Goal: Task Accomplishment & Management: Manage account settings

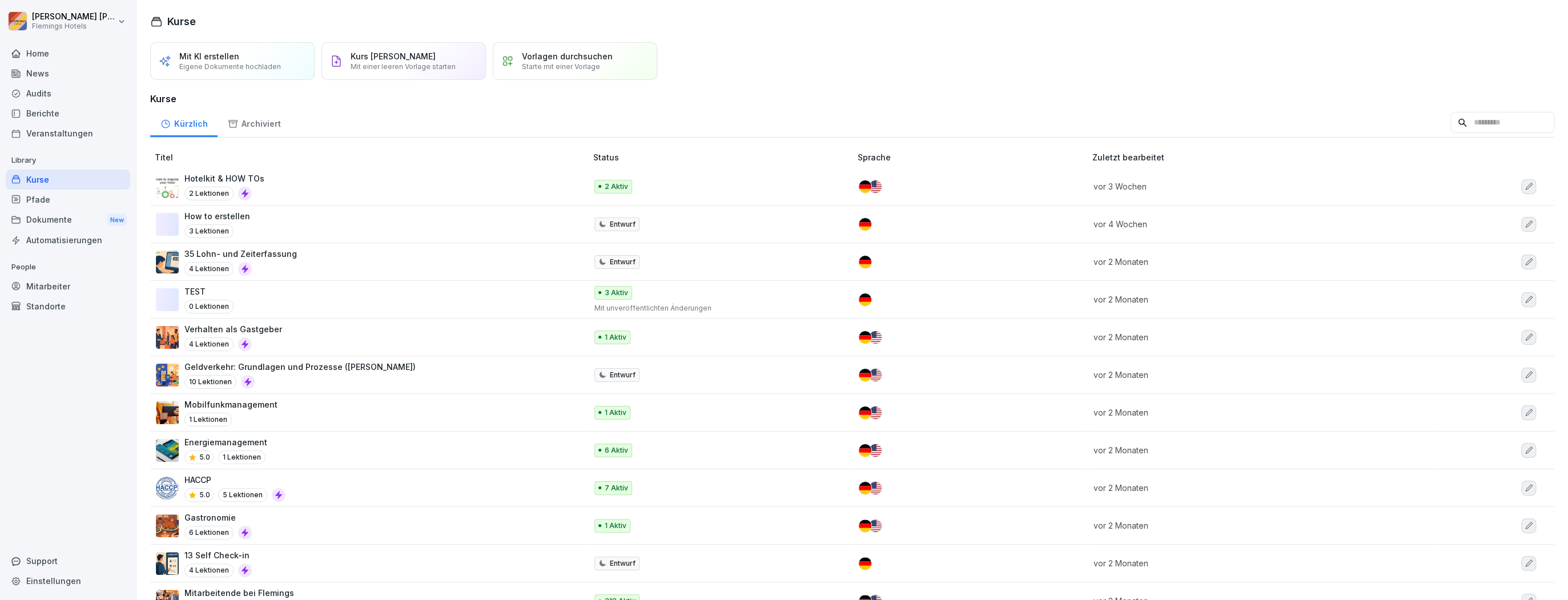
click at [68, 107] on div "Berichte" at bounding box center [68, 113] width 124 height 20
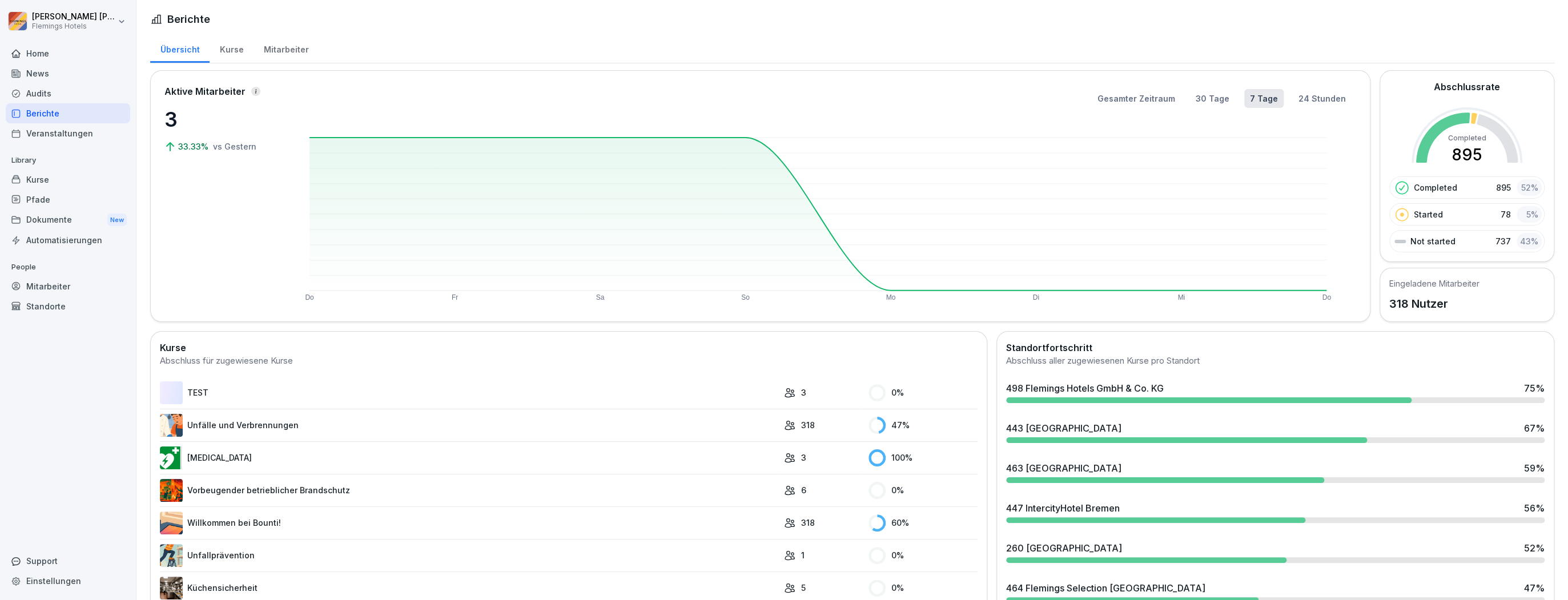
click at [66, 58] on div "Home" at bounding box center [68, 54] width 124 height 20
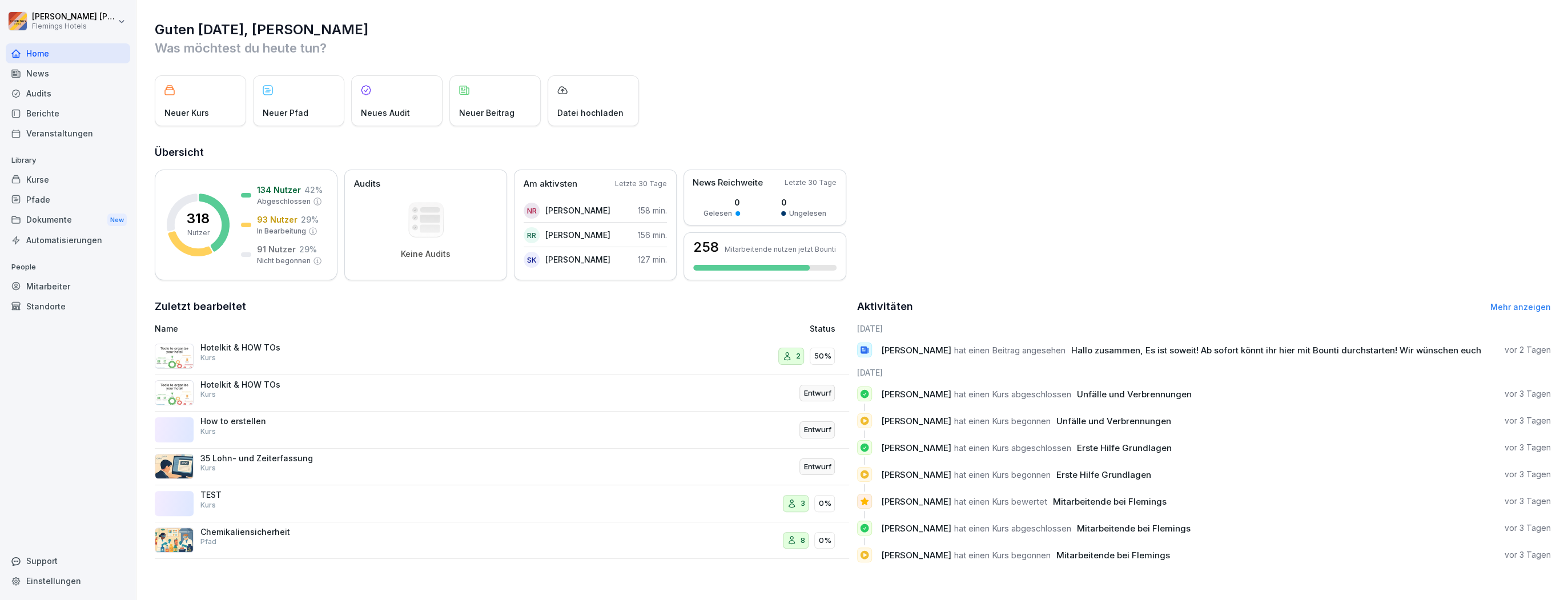
click at [95, 210] on div "Dokumente New" at bounding box center [68, 220] width 124 height 21
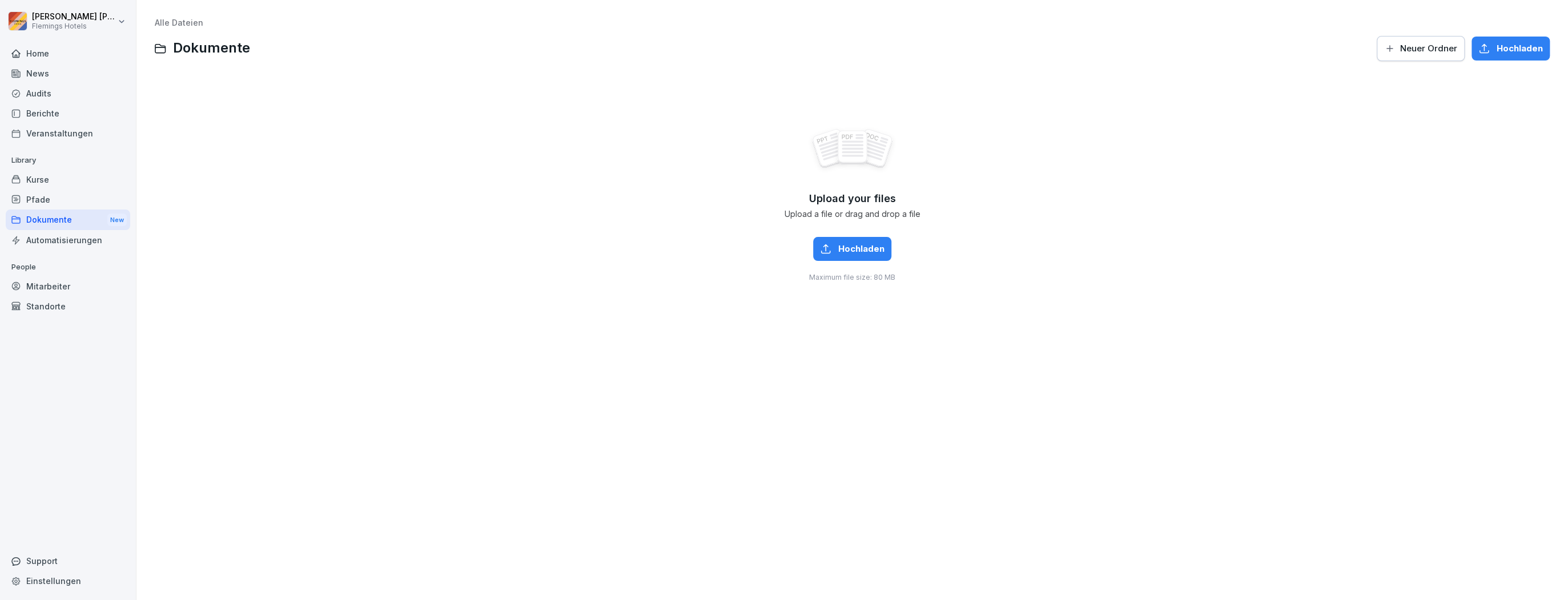
click at [68, 105] on div "Berichte" at bounding box center [68, 113] width 124 height 20
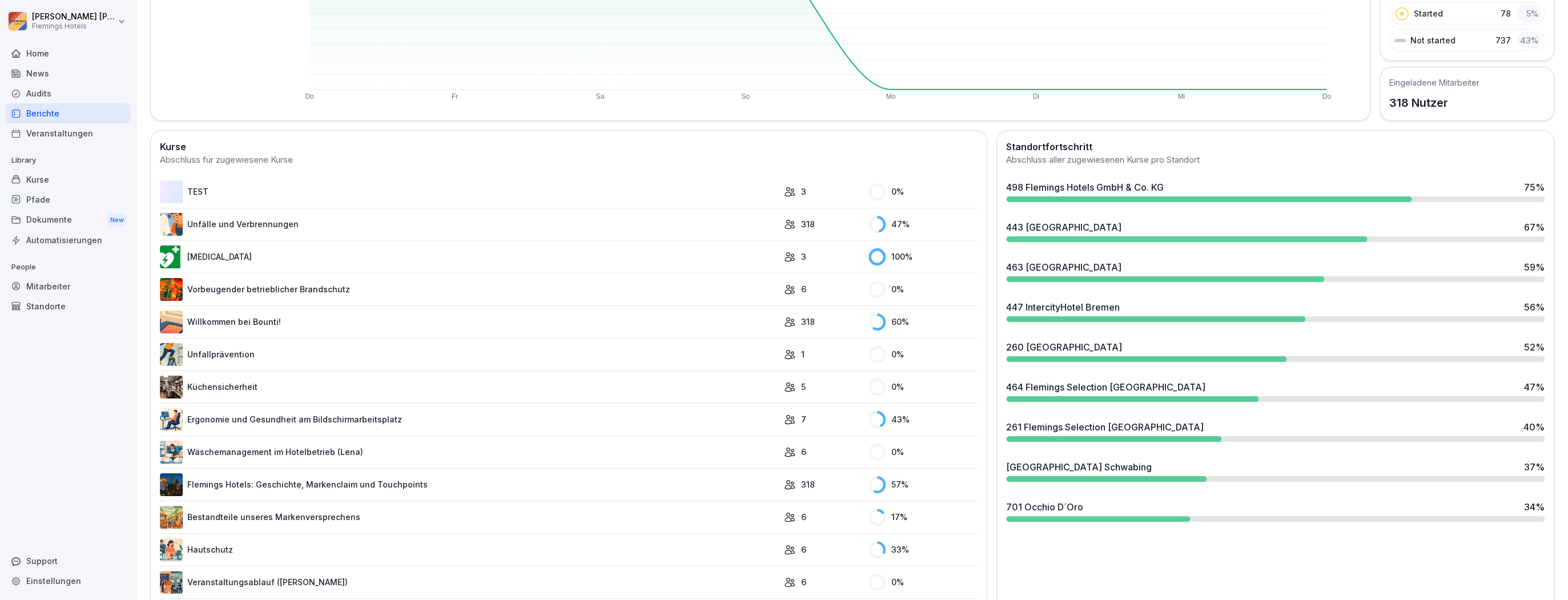
scroll to position [183, 0]
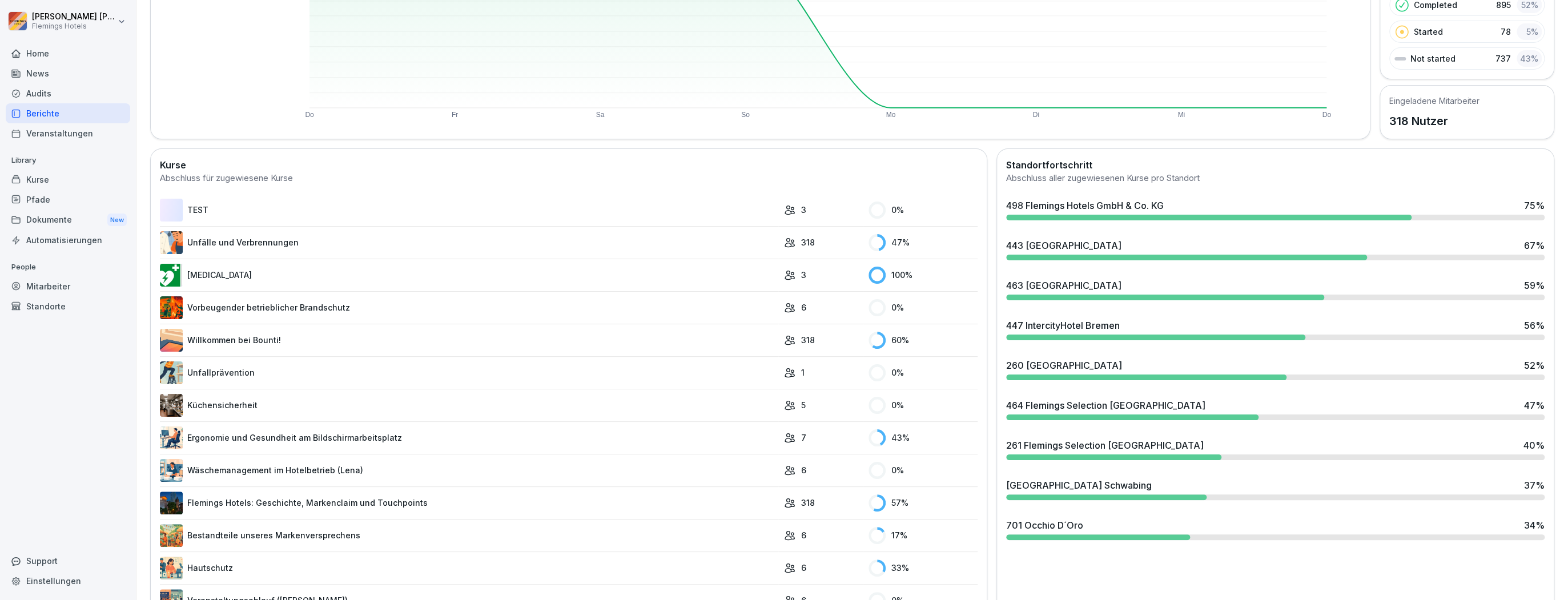
click at [71, 279] on div "Mitarbeiter" at bounding box center [68, 286] width 124 height 20
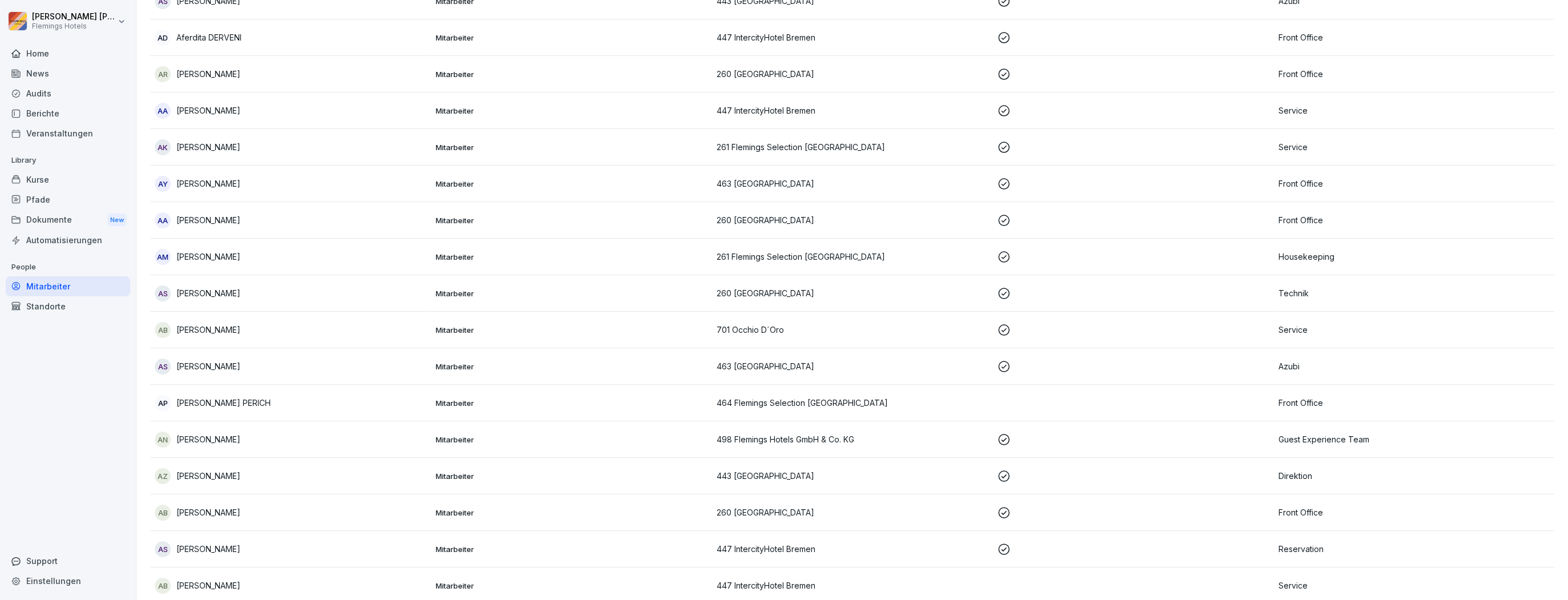
scroll to position [12, 0]
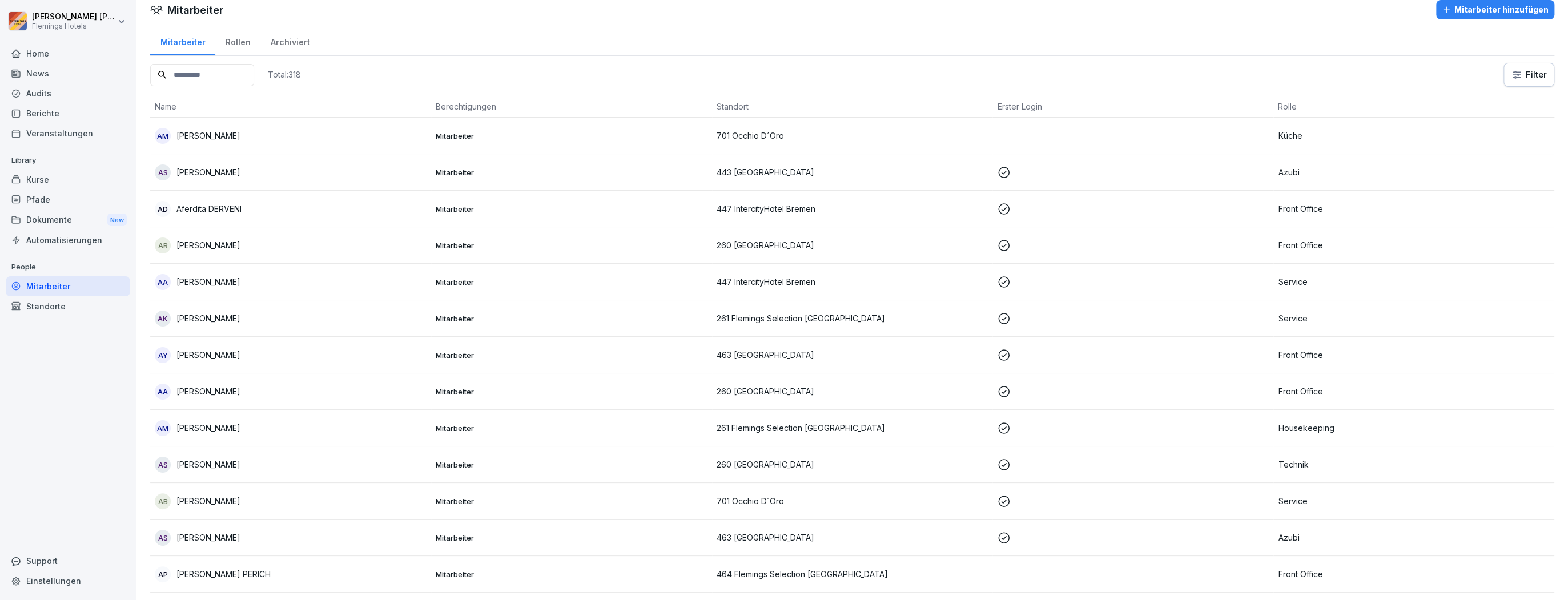
click at [297, 34] on div "Archiviert" at bounding box center [290, 41] width 60 height 29
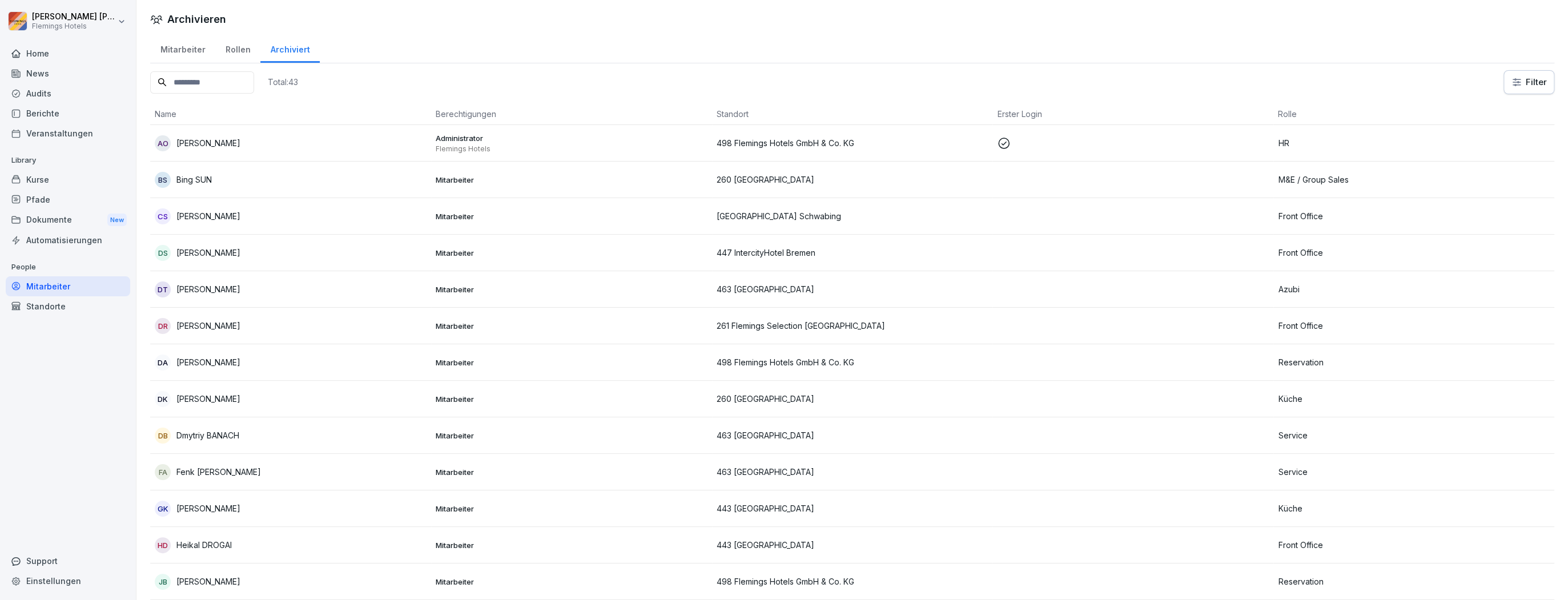
click at [47, 222] on div "Dokumente New" at bounding box center [68, 220] width 124 height 21
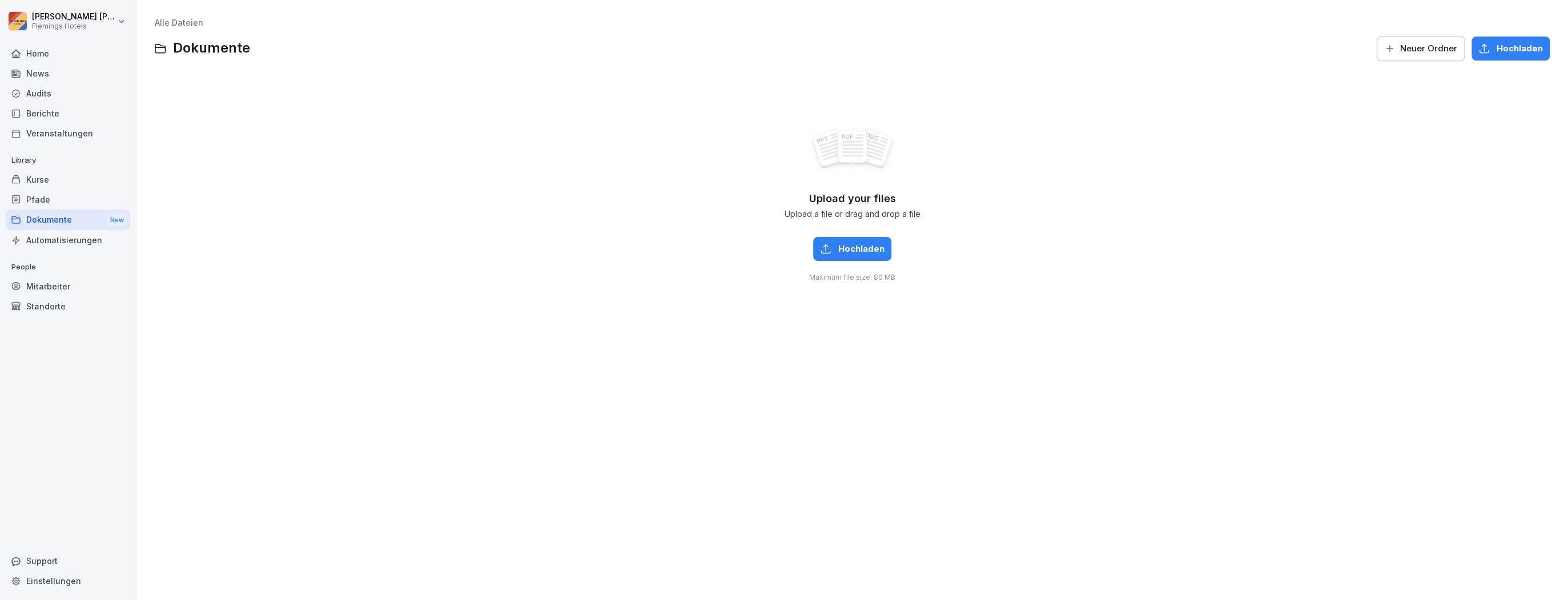
click at [60, 109] on div "Berichte" at bounding box center [68, 113] width 124 height 20
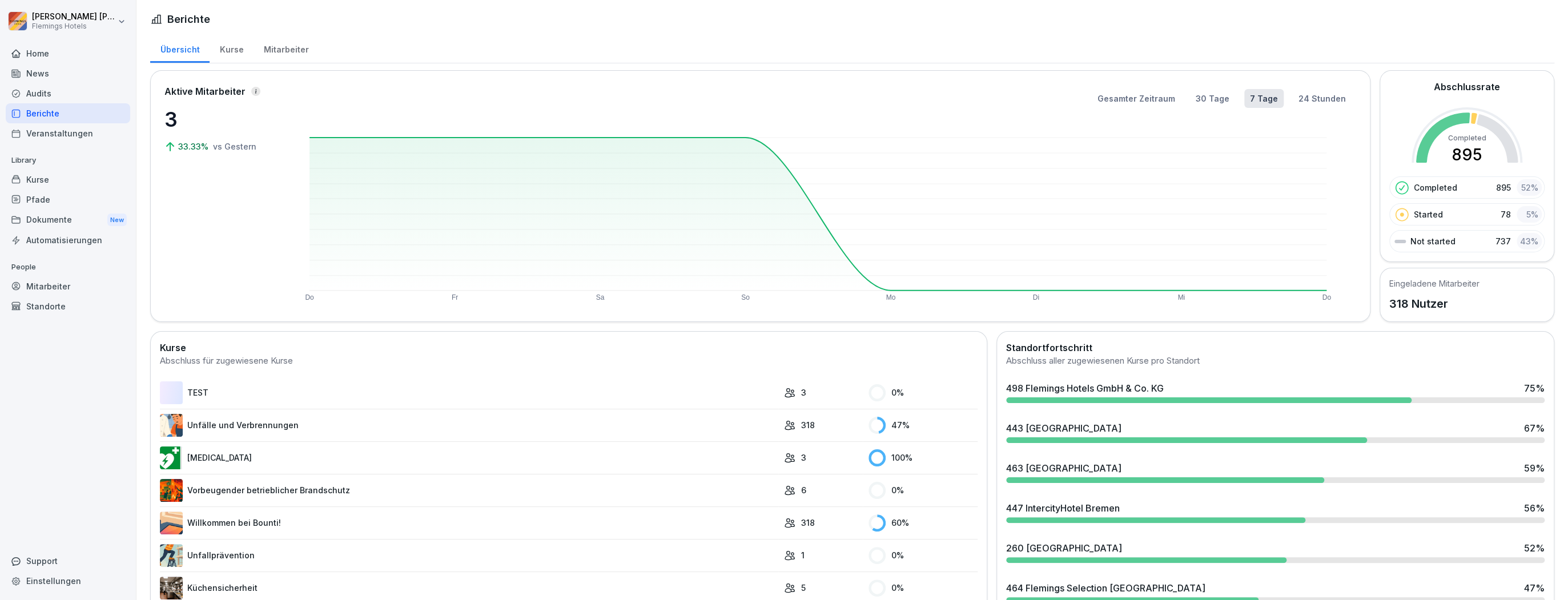
click at [307, 52] on div "Mitarbeiter" at bounding box center [286, 48] width 65 height 29
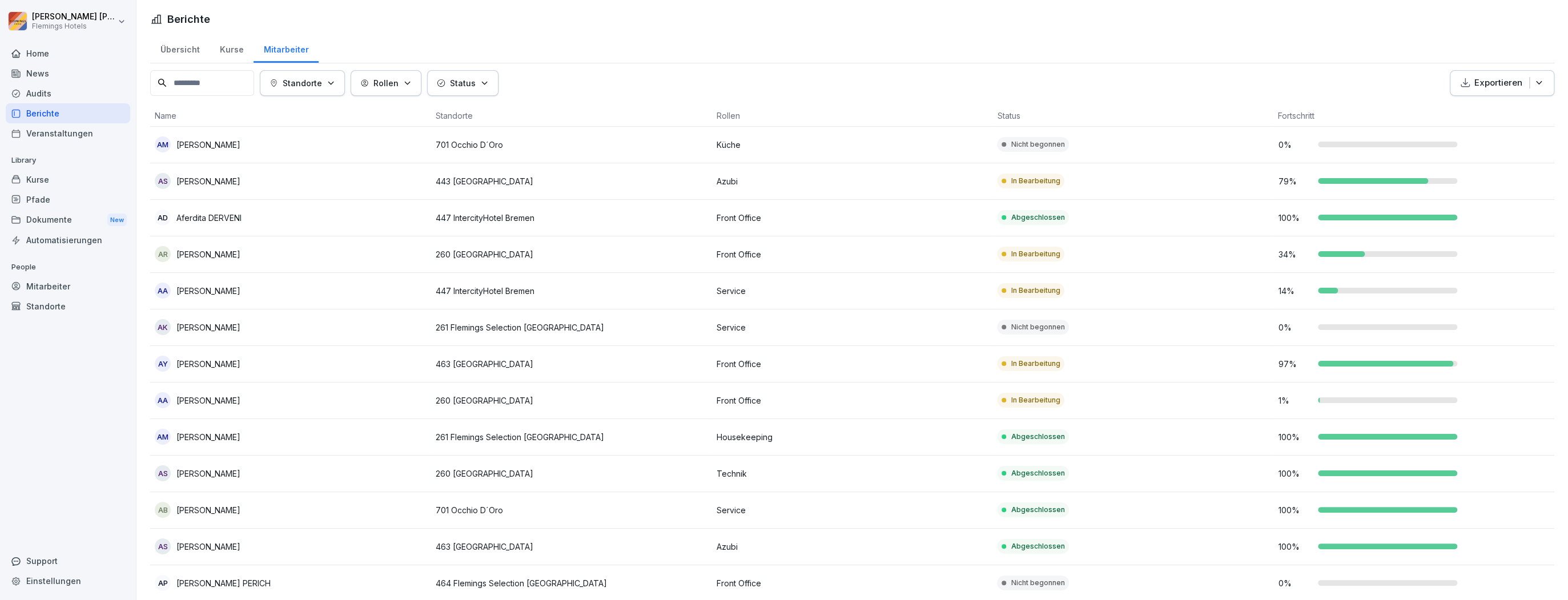
click at [228, 44] on div "Kurse" at bounding box center [231, 48] width 44 height 29
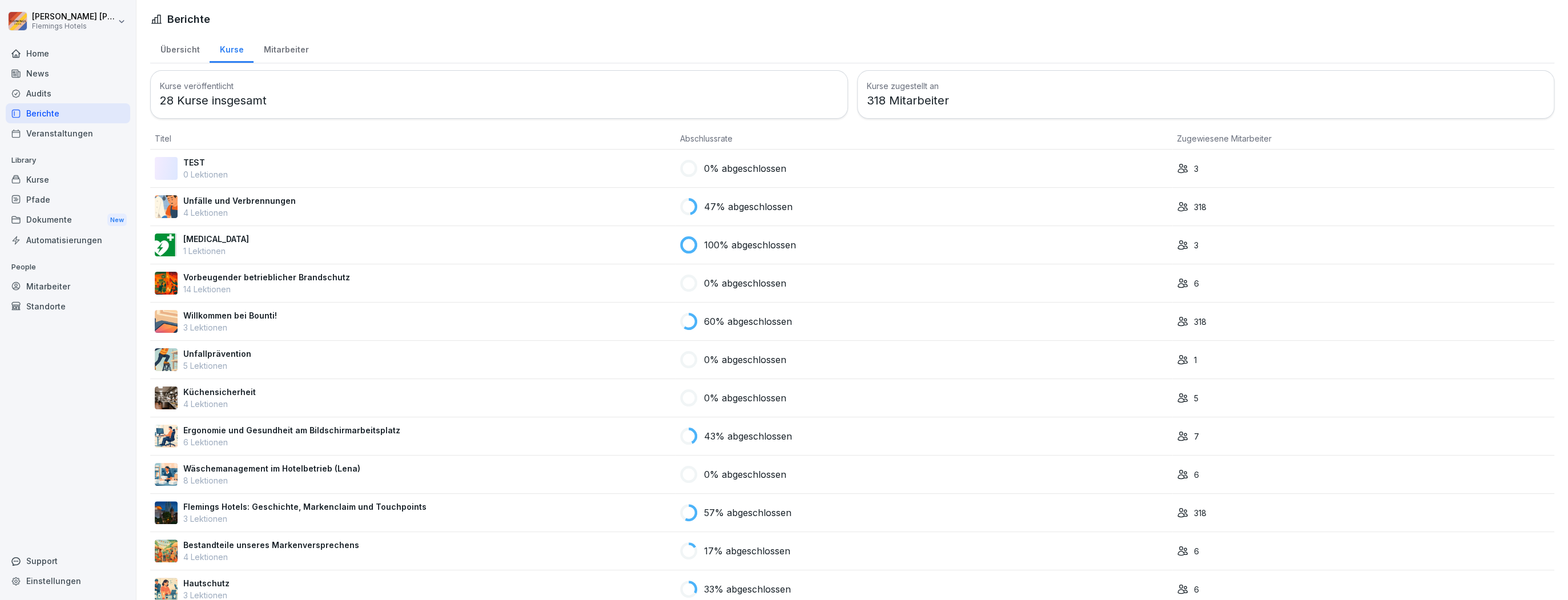
click at [42, 198] on div "Pfade" at bounding box center [68, 199] width 124 height 20
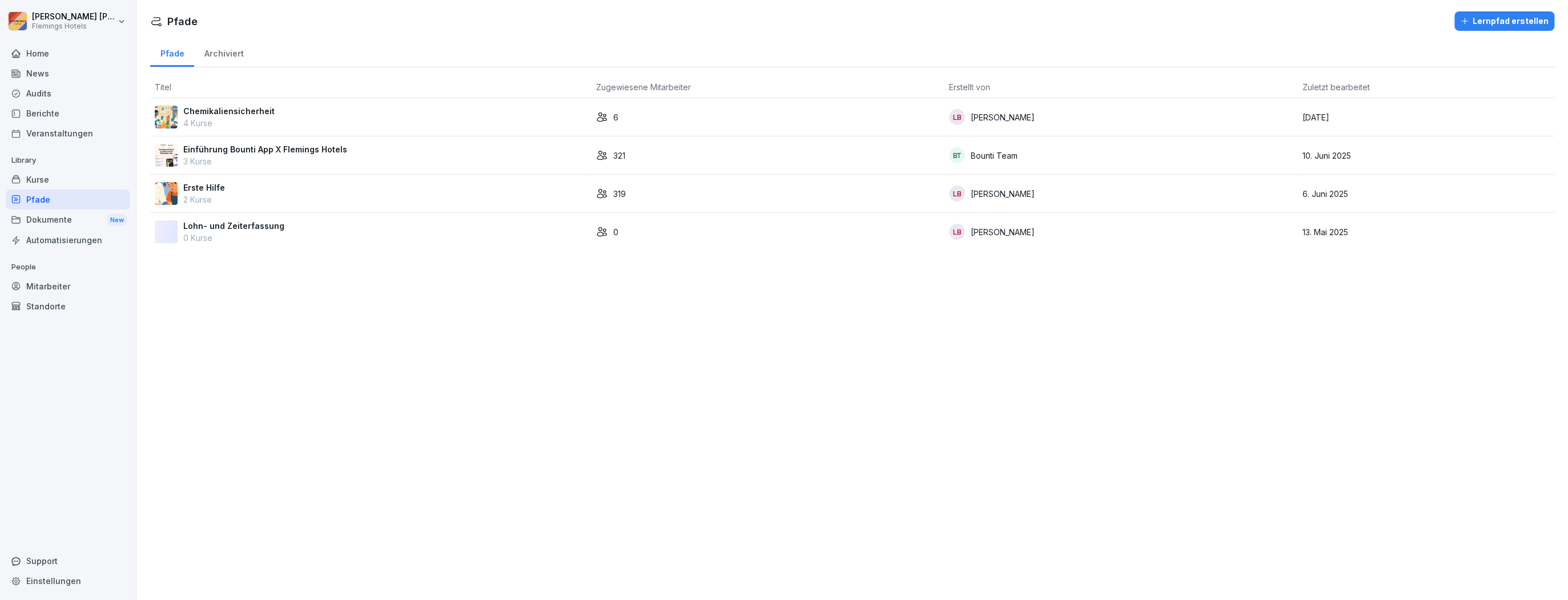
click at [366, 158] on div "Einführung Bounti App X Flemings Hotels 3 Kurse" at bounding box center [371, 155] width 433 height 24
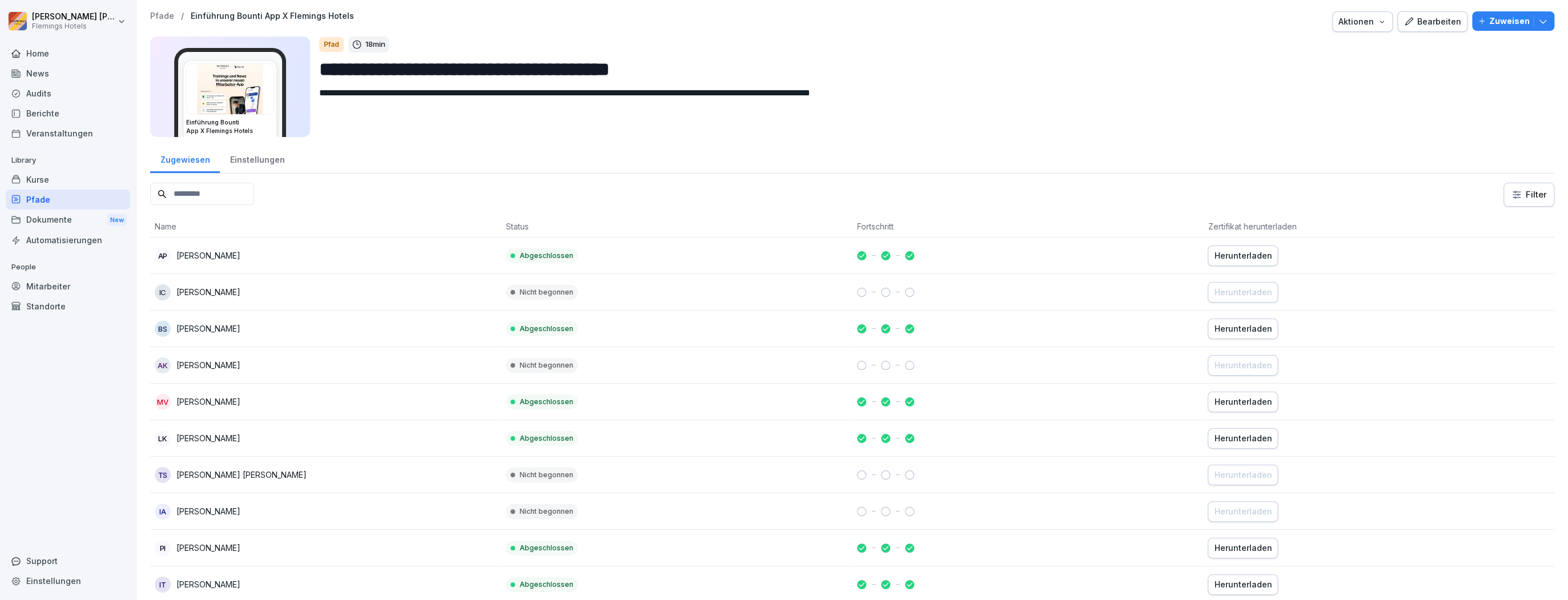
click at [65, 109] on div "Berichte" at bounding box center [68, 113] width 124 height 20
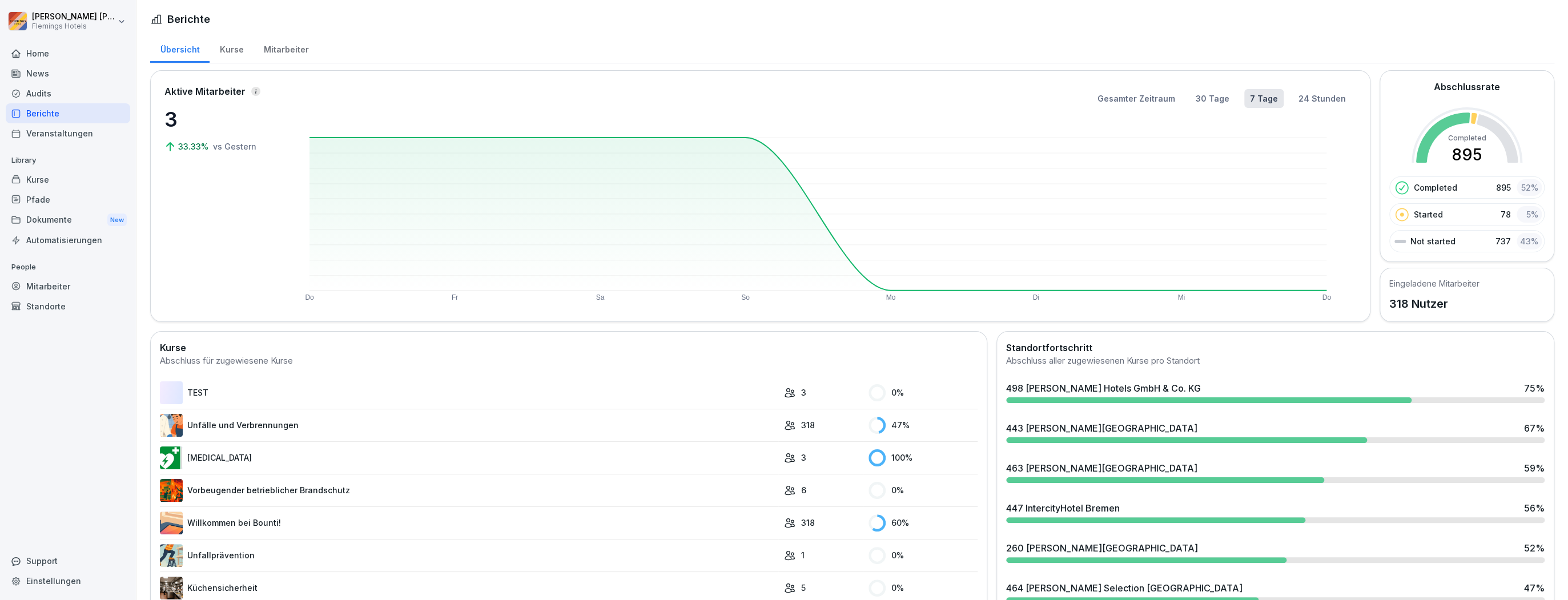
click at [235, 47] on div "Kurse" at bounding box center [231, 48] width 44 height 29
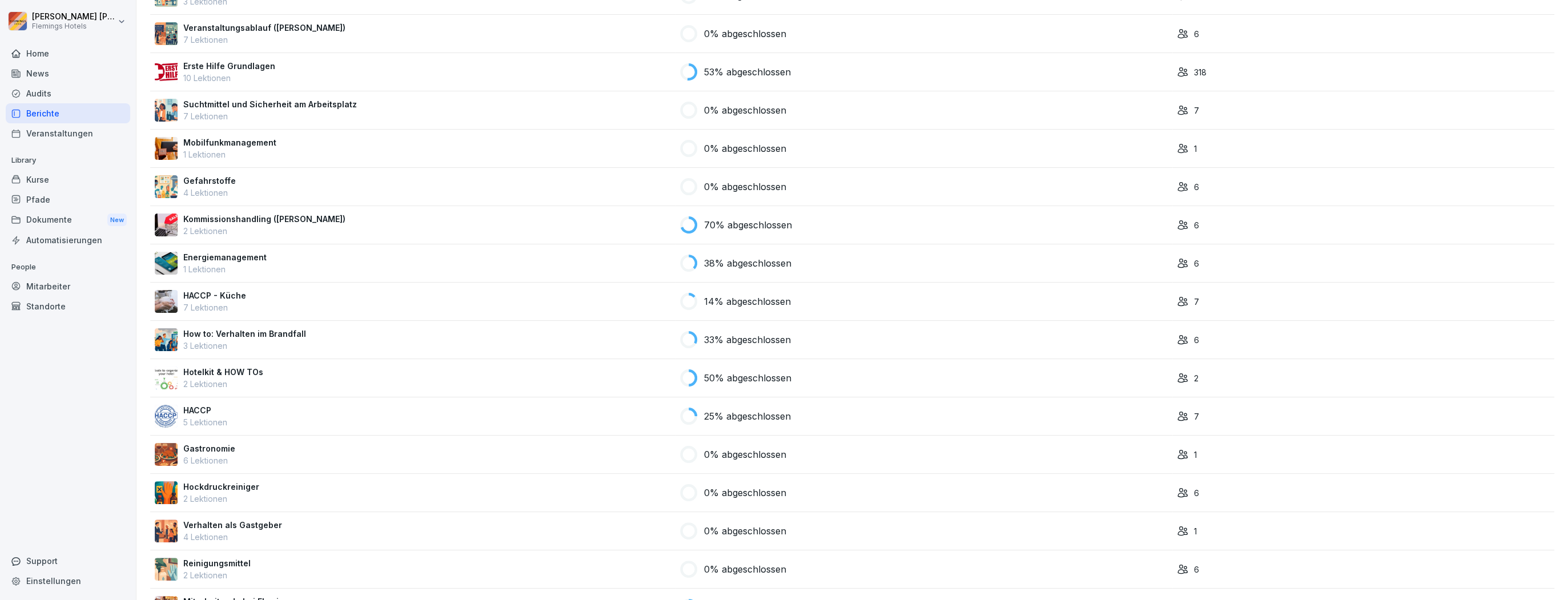
scroll to position [635, 0]
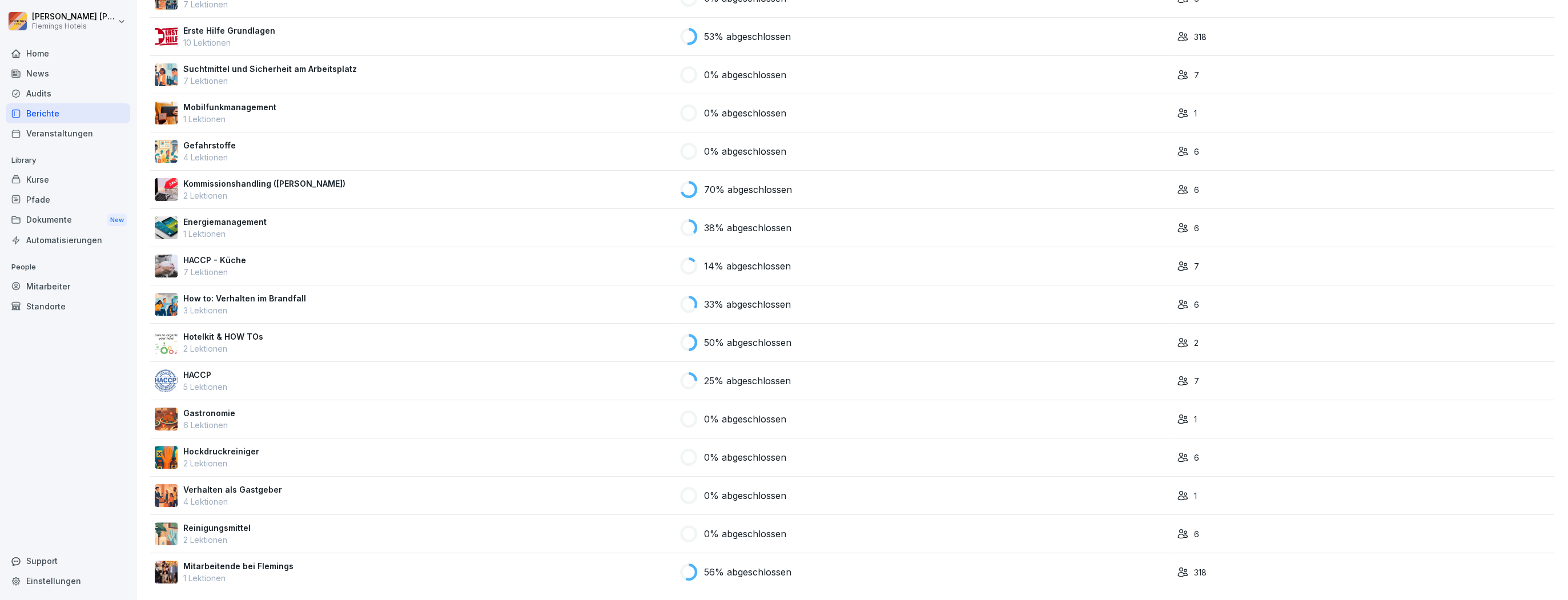
click at [318, 237] on td "Energiemanagement 1 Lektionen" at bounding box center [413, 228] width 526 height 38
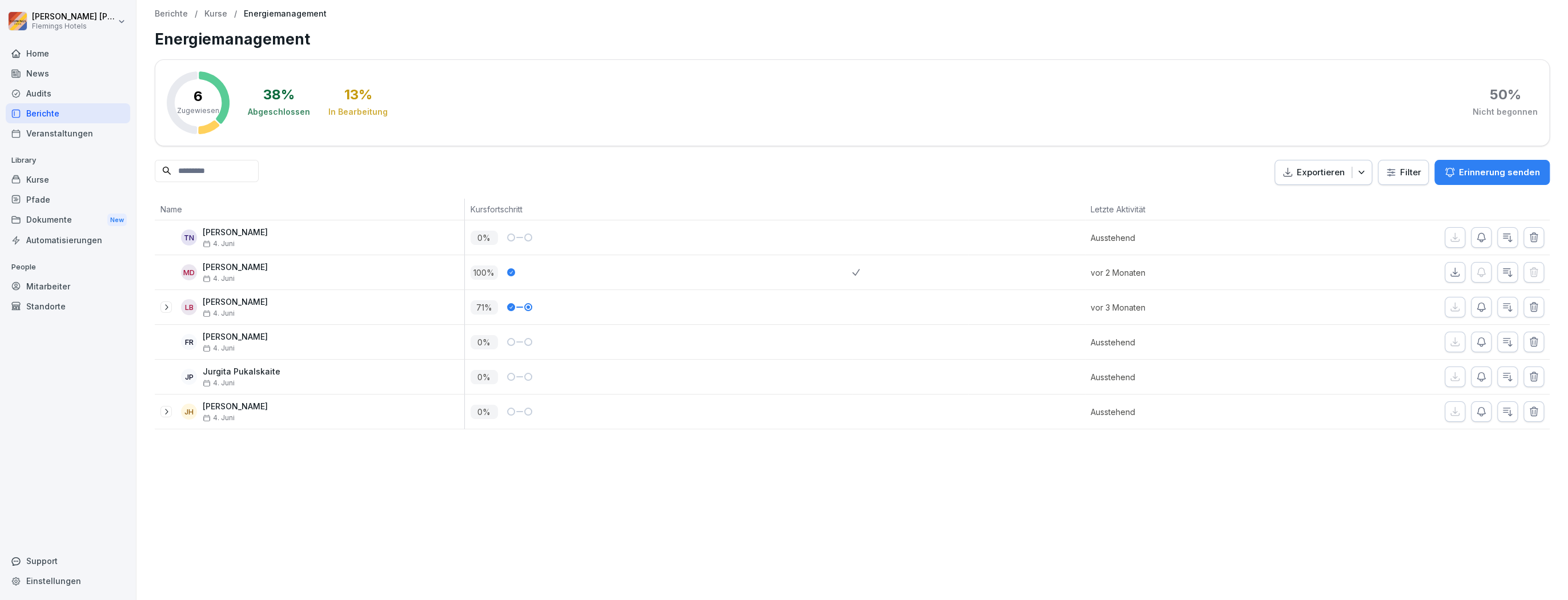
click at [208, 14] on p "Kurse" at bounding box center [215, 14] width 23 height 10
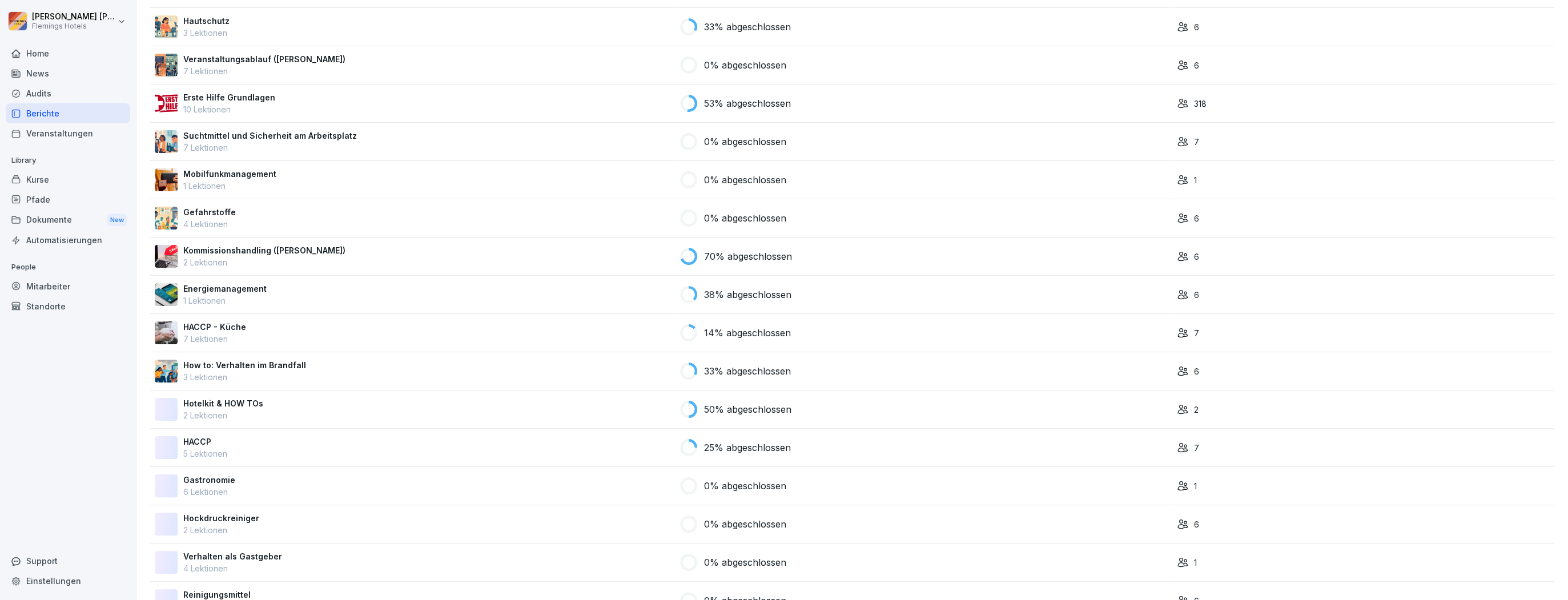
scroll to position [635, 0]
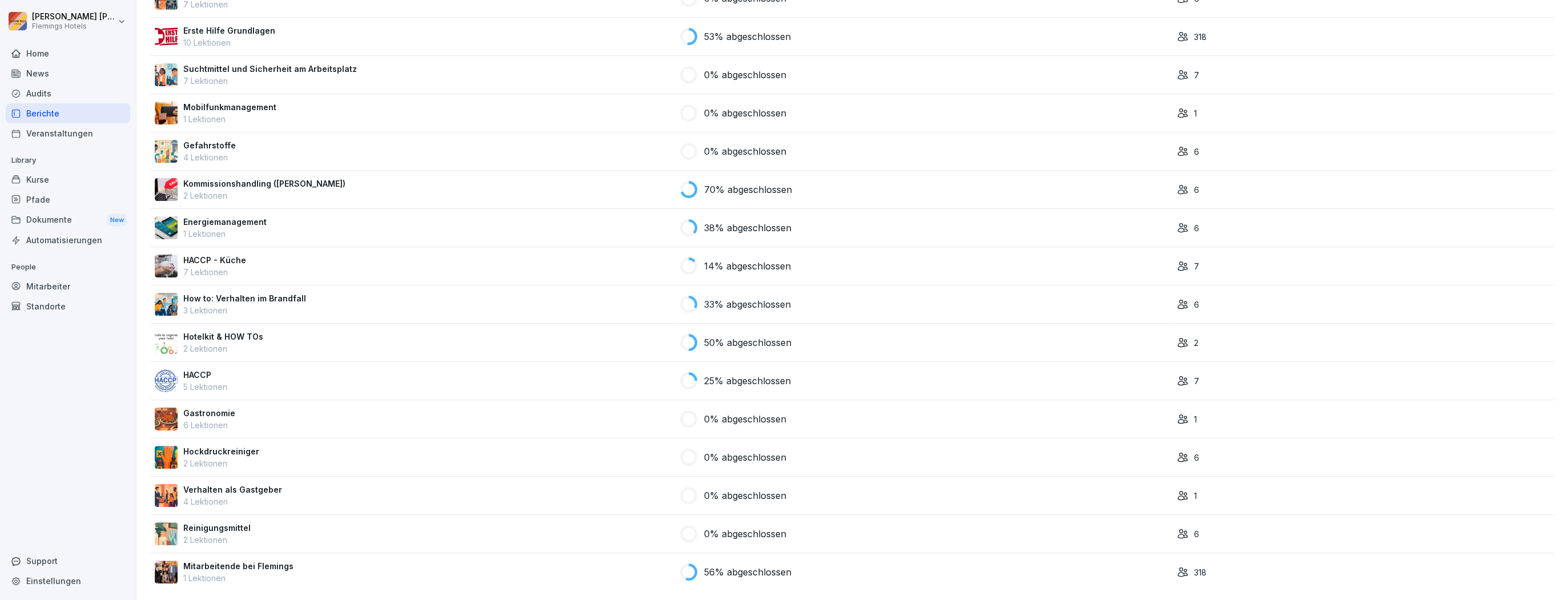
click at [302, 373] on div "HACCP 5 Lektionen" at bounding box center [413, 381] width 516 height 24
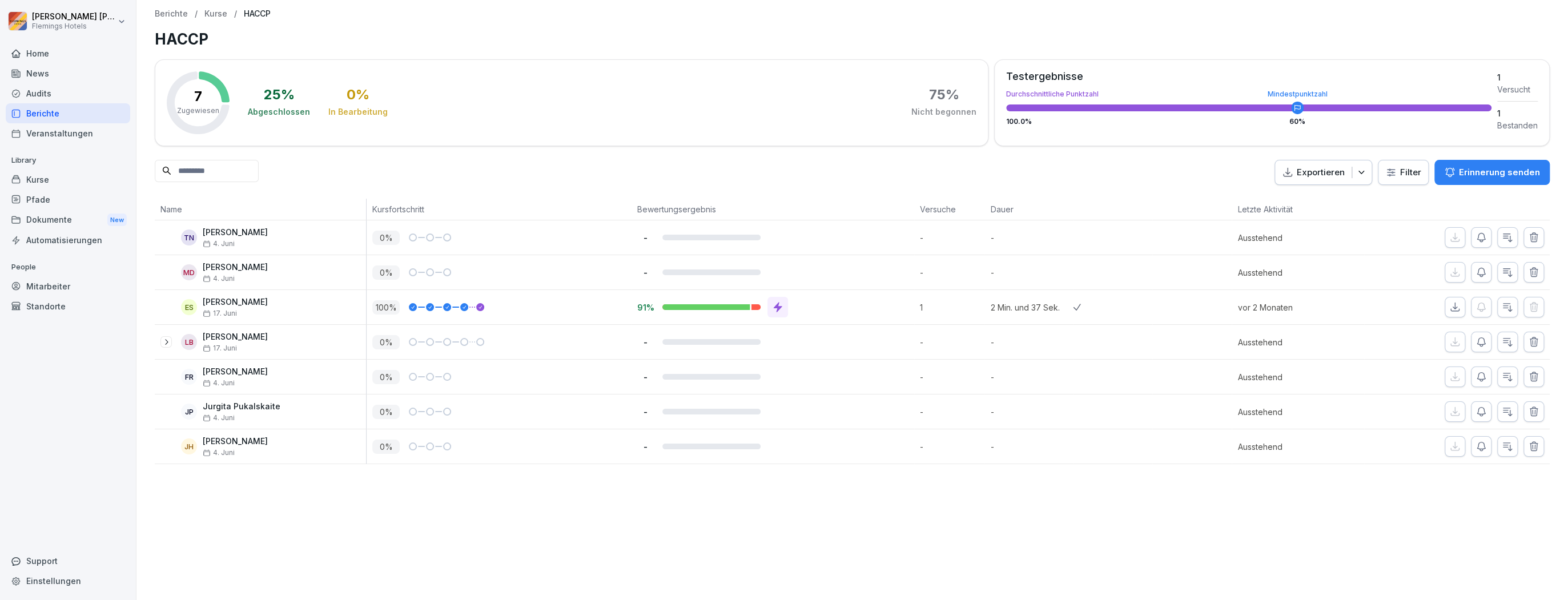
click at [222, 15] on p "Kurse" at bounding box center [215, 14] width 23 height 10
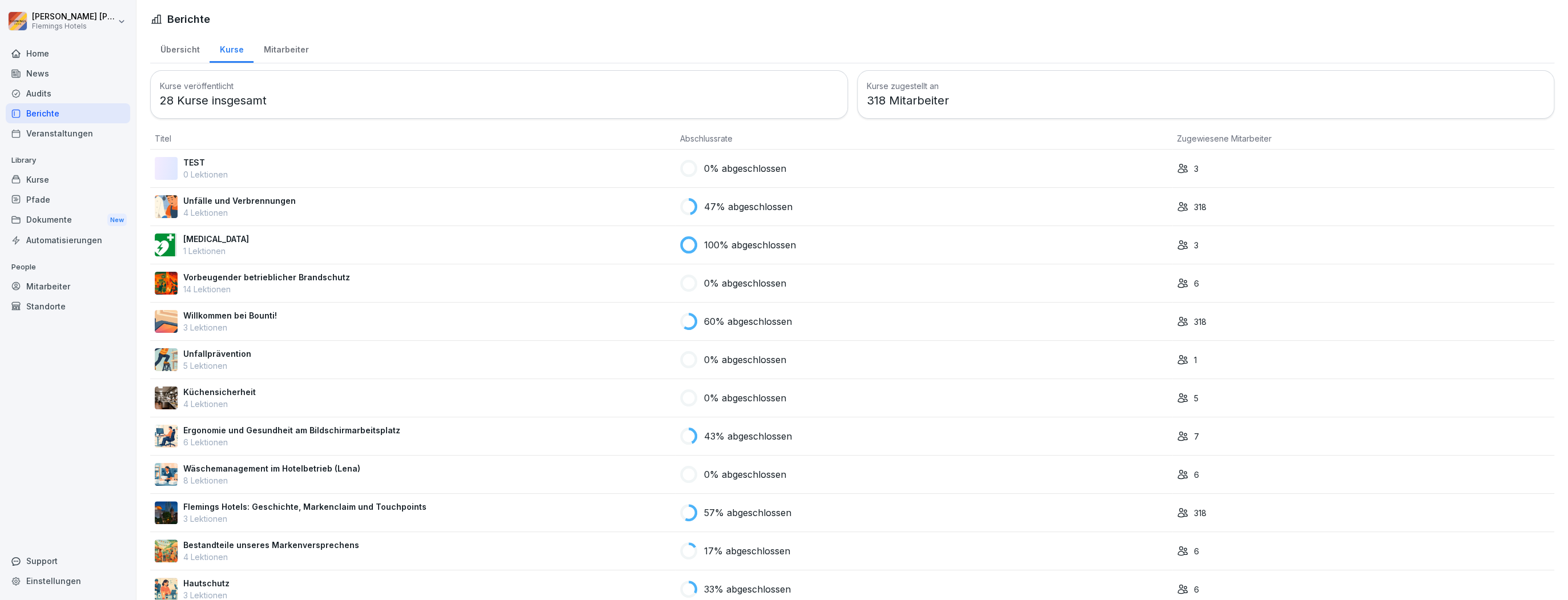
click at [269, 56] on div "Mitarbeiter" at bounding box center [286, 48] width 65 height 29
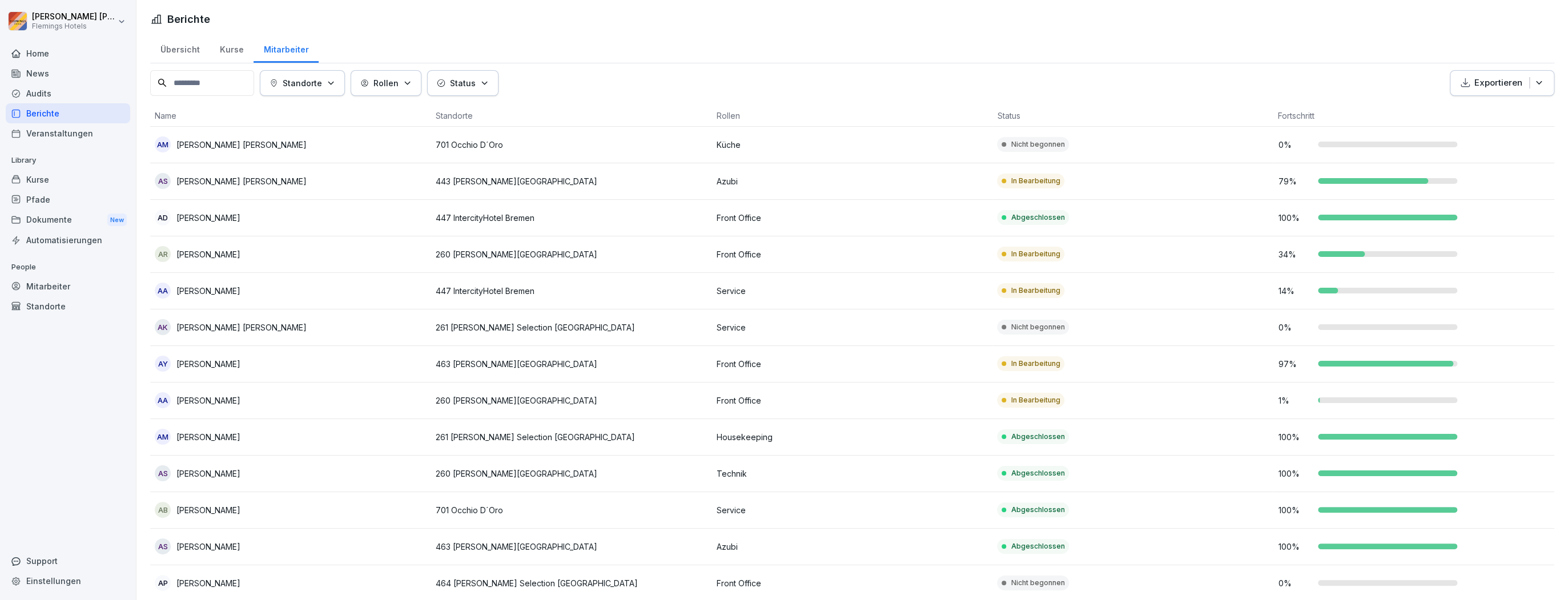
click at [1545, 83] on button "Exportieren" at bounding box center [1502, 83] width 105 height 26
click at [1511, 109] on p "Als Excel Datei exportieren" at bounding box center [1490, 108] width 102 height 10
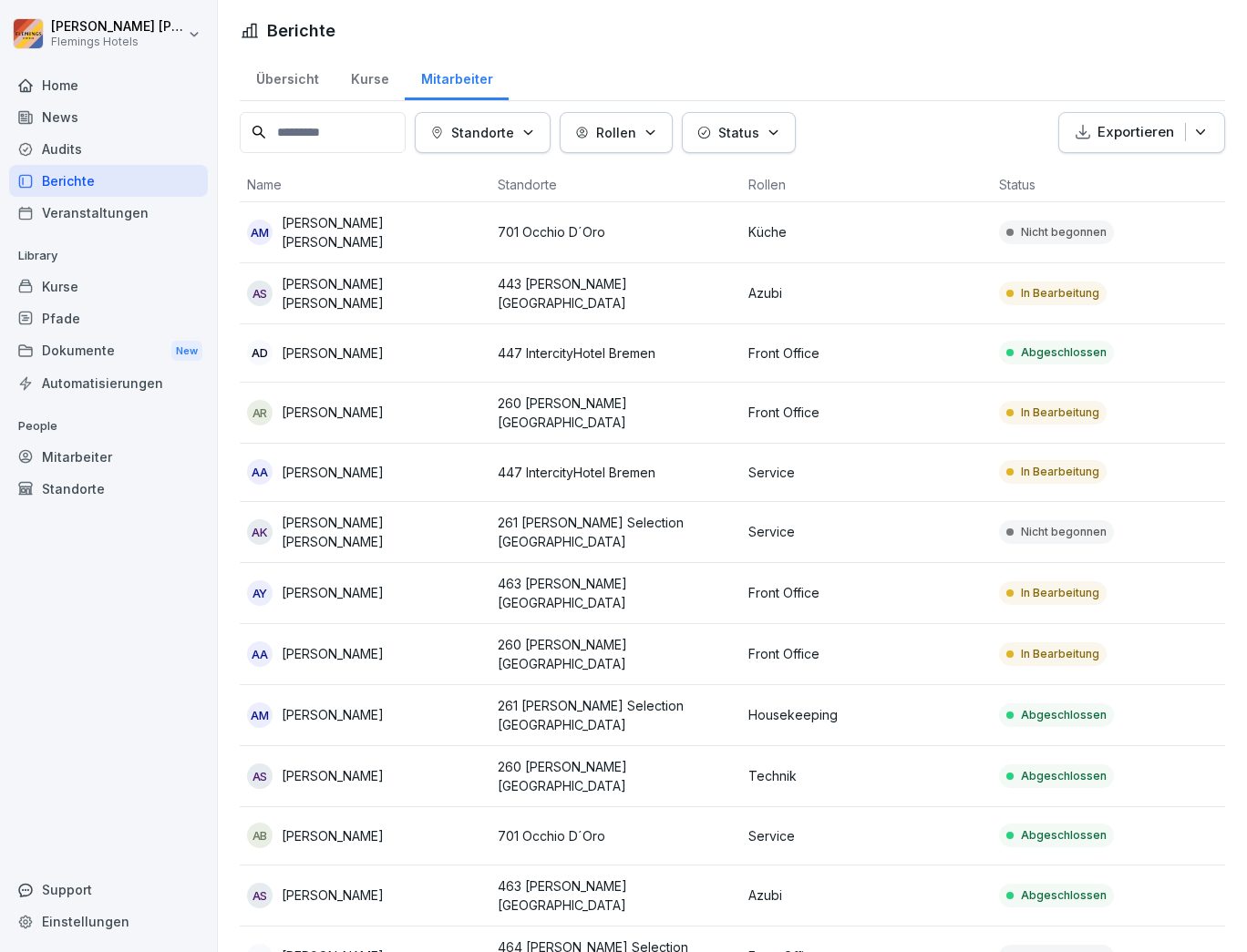
click at [83, 462] on div "Mitarbeiter" at bounding box center [108, 456] width 198 height 31
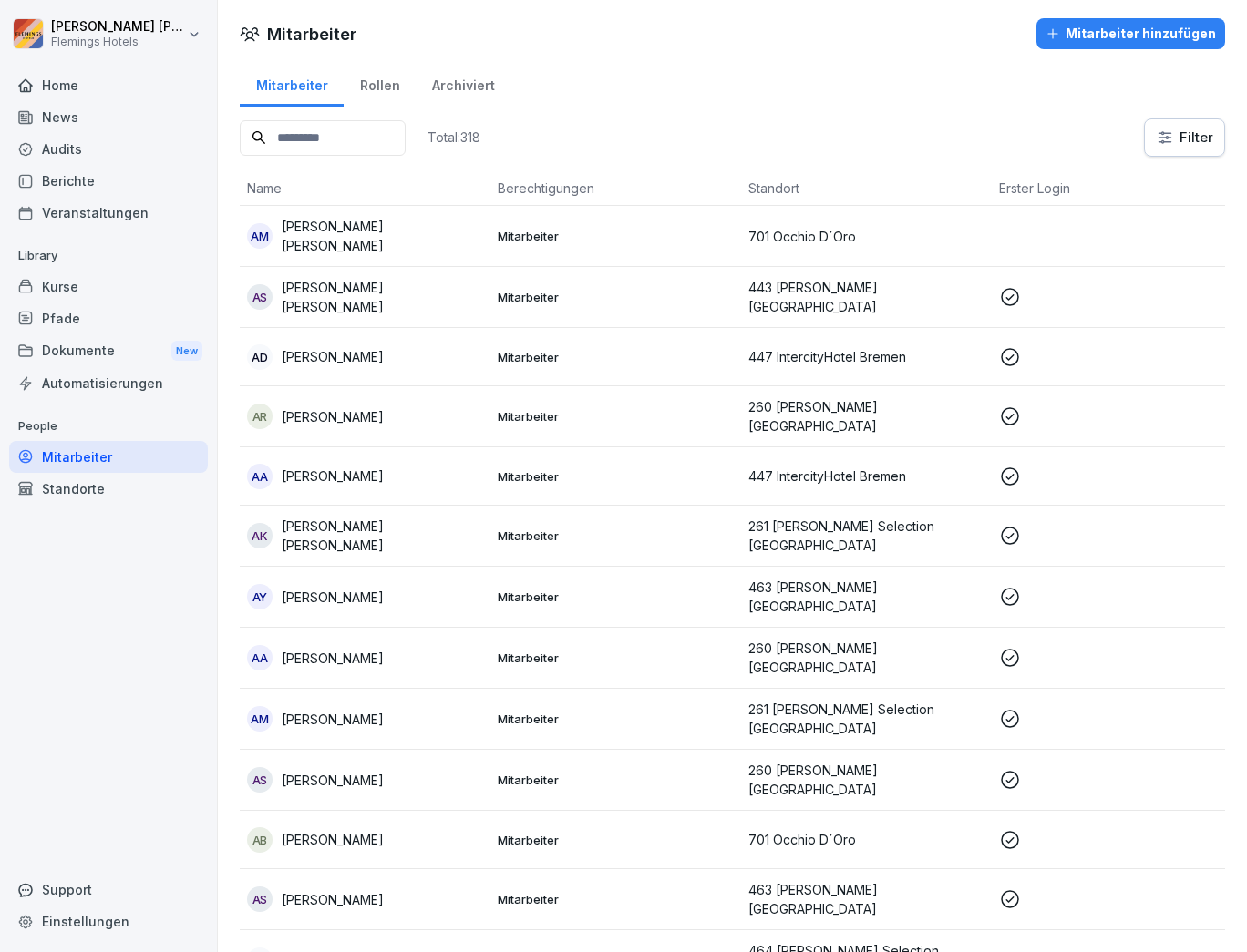
drag, startPoint x: 87, startPoint y: 458, endPoint x: 380, endPoint y: 121, distance: 446.6
click at [380, 121] on input at bounding box center [322, 138] width 166 height 35
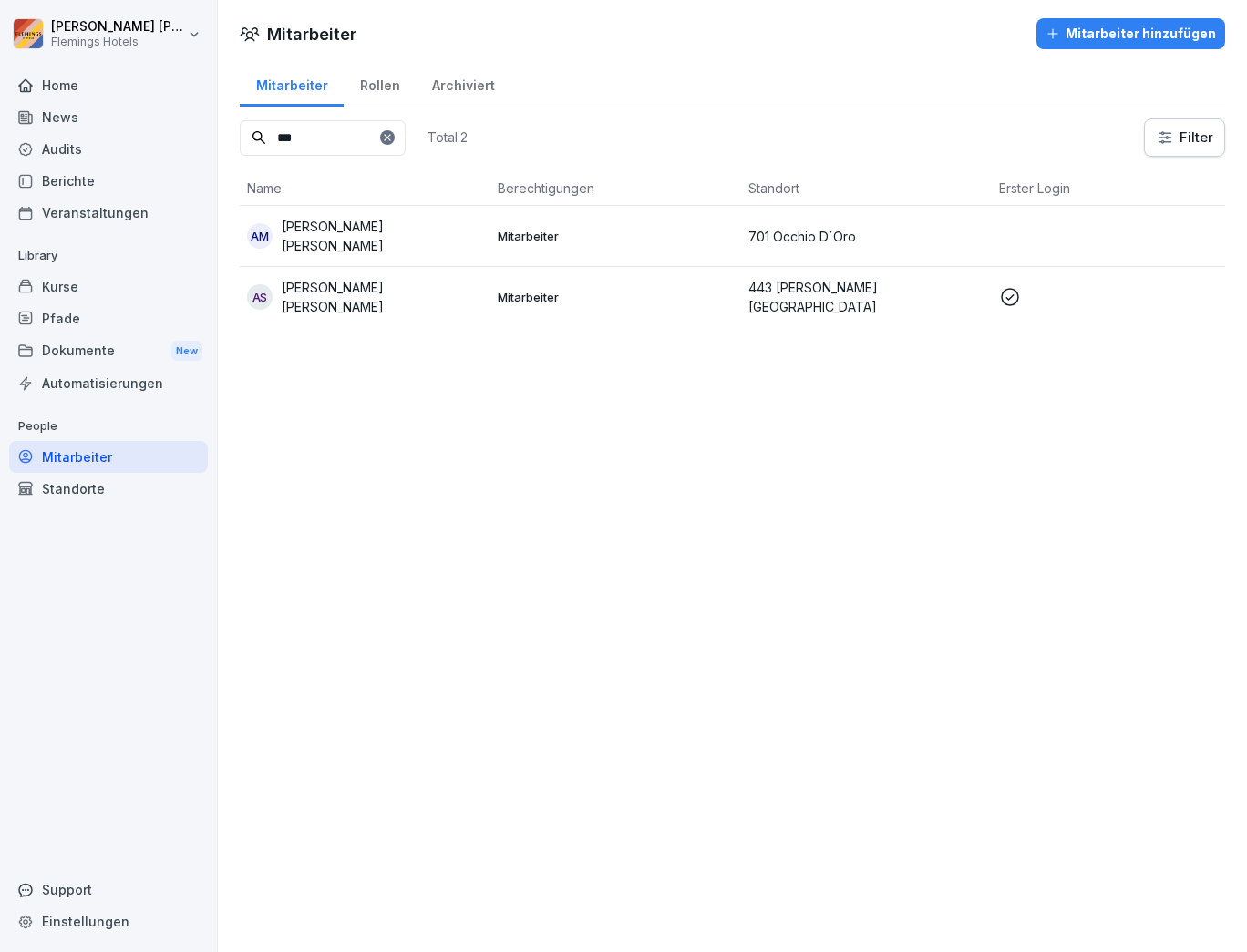
type input "***"
click at [477, 231] on div "AM Adrian GOMEZ MAURIZ" at bounding box center [365, 236] width 236 height 38
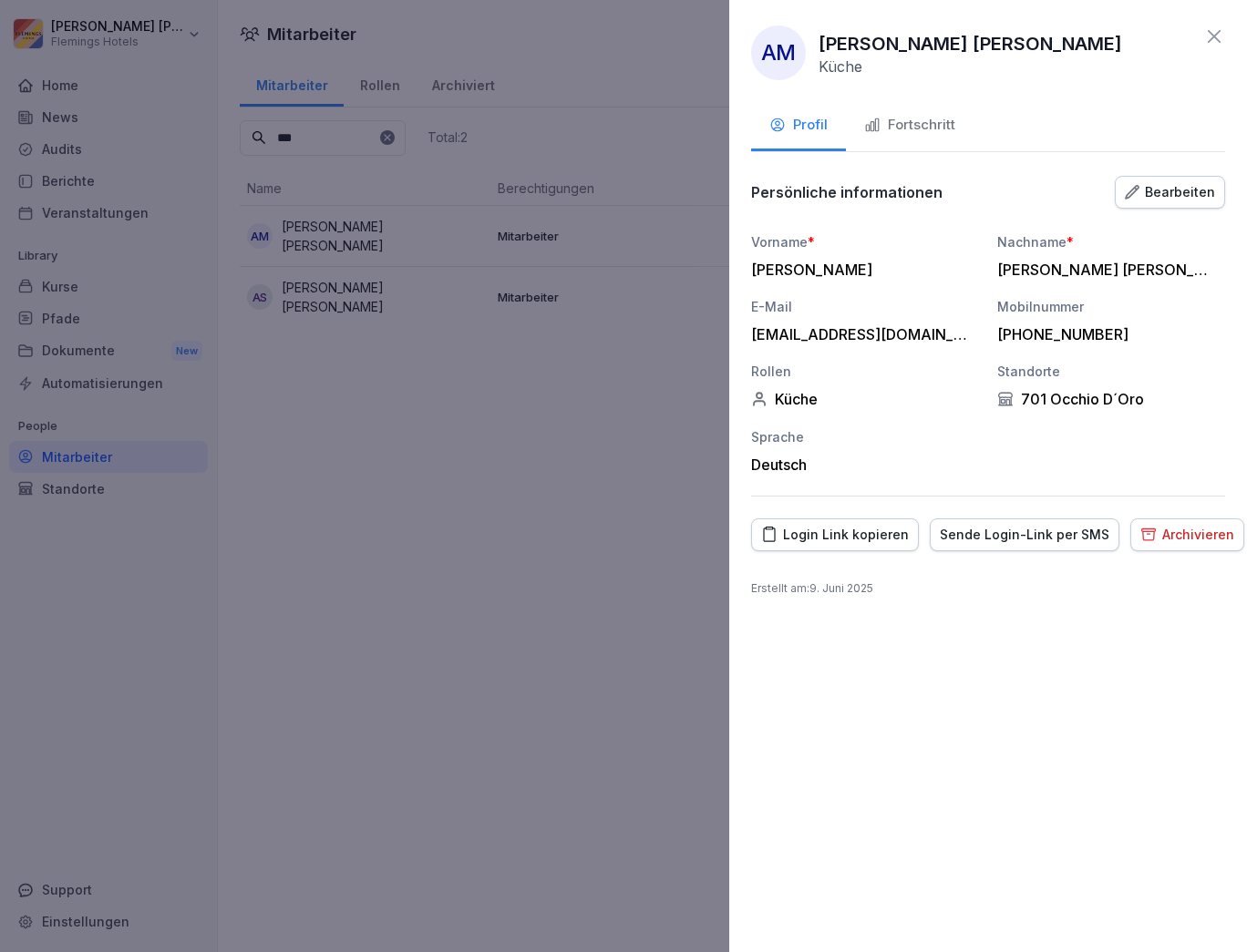
click at [1140, 534] on icon "button" at bounding box center [1148, 534] width 17 height 18
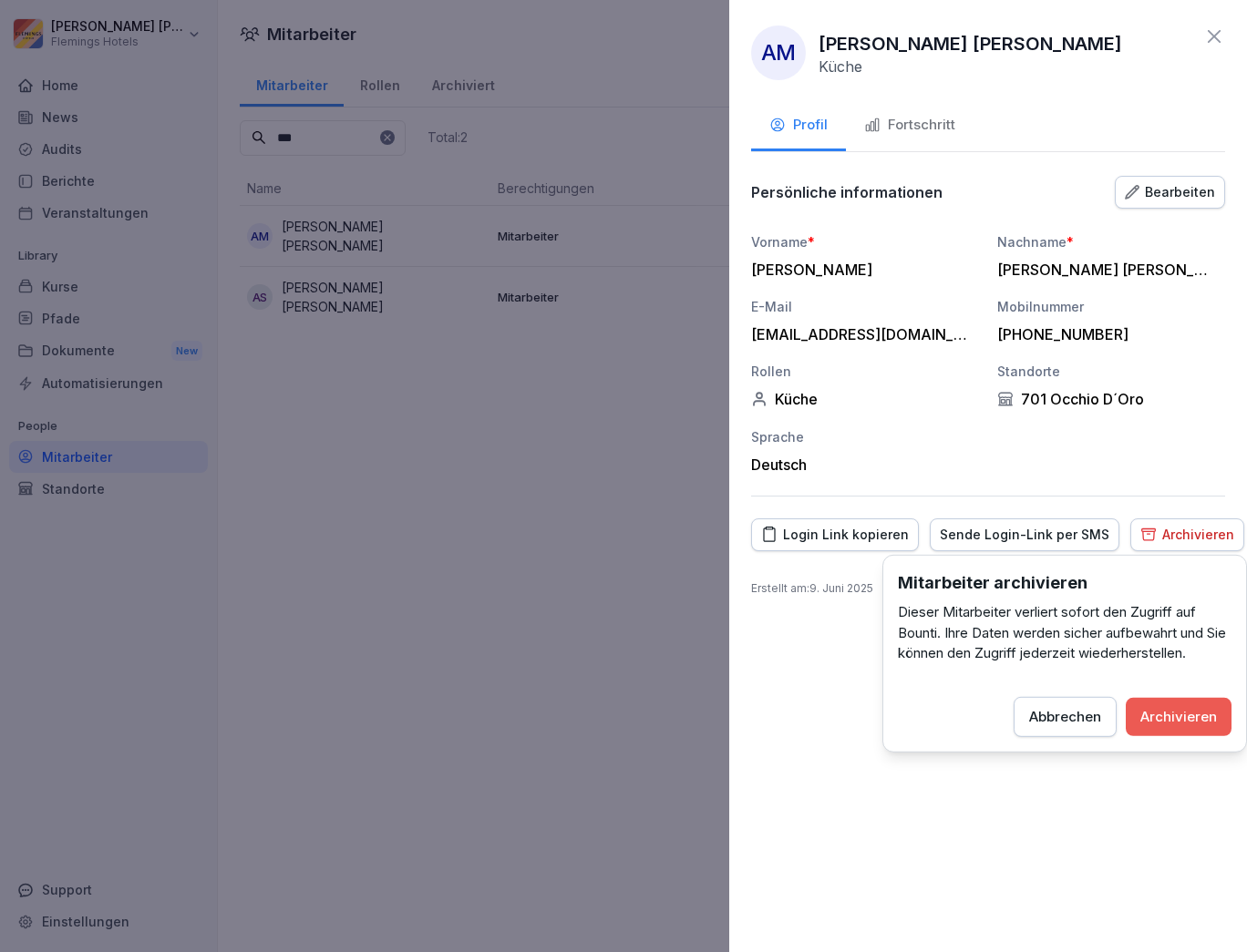
click at [1170, 706] on div "Archivieren" at bounding box center [1178, 715] width 77 height 20
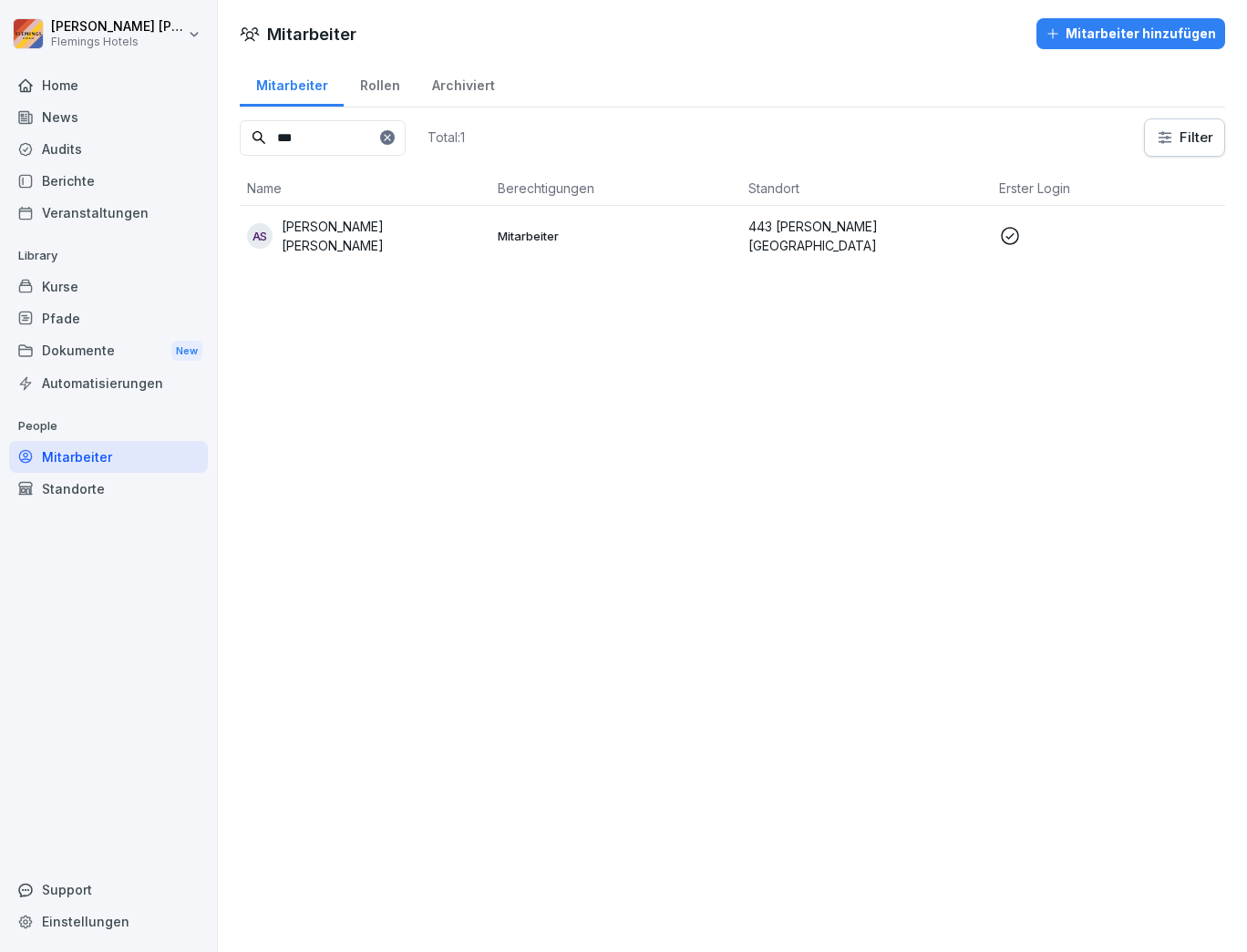
click at [390, 133] on icon at bounding box center [387, 136] width 6 height 6
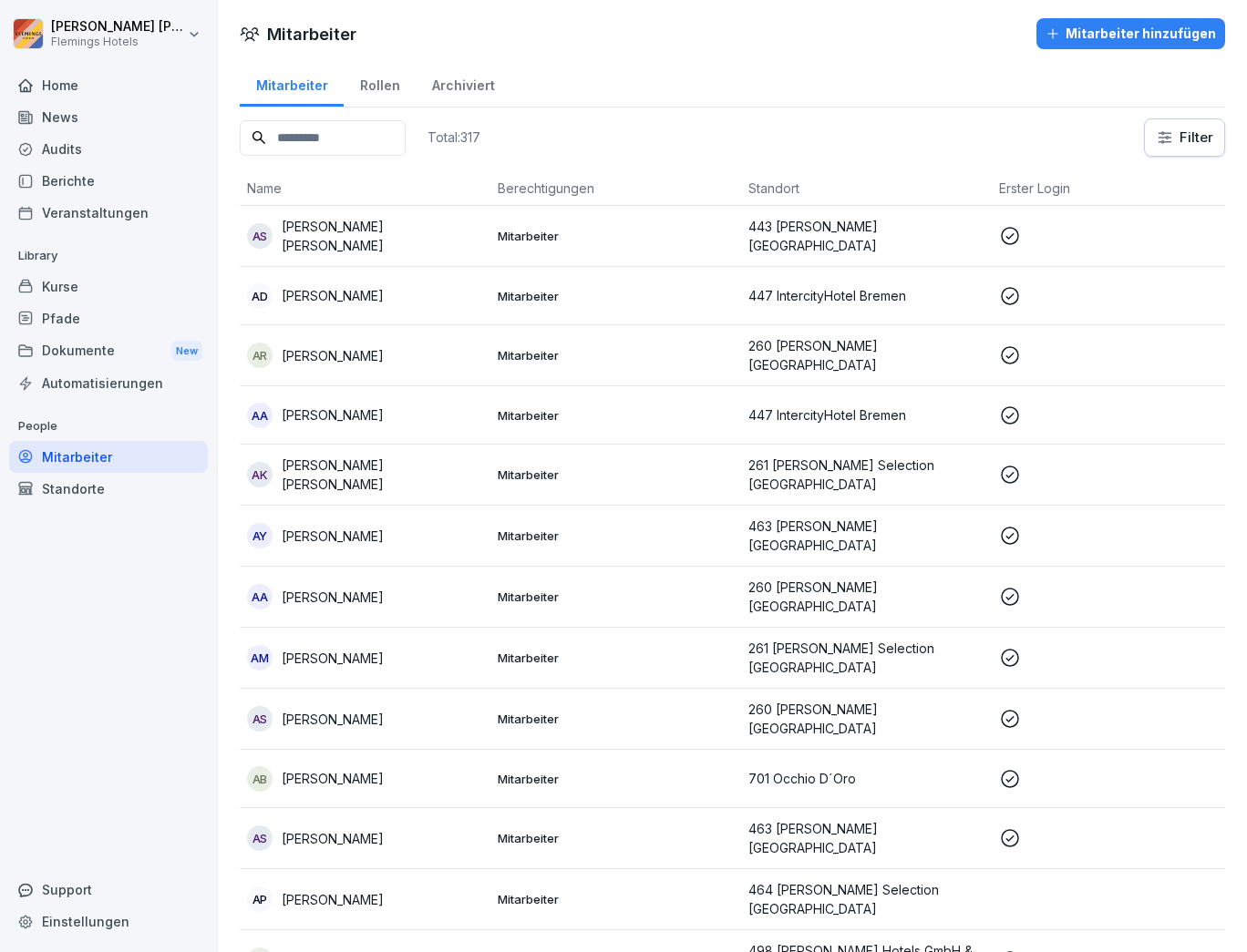
click at [406, 134] on input at bounding box center [322, 138] width 166 height 35
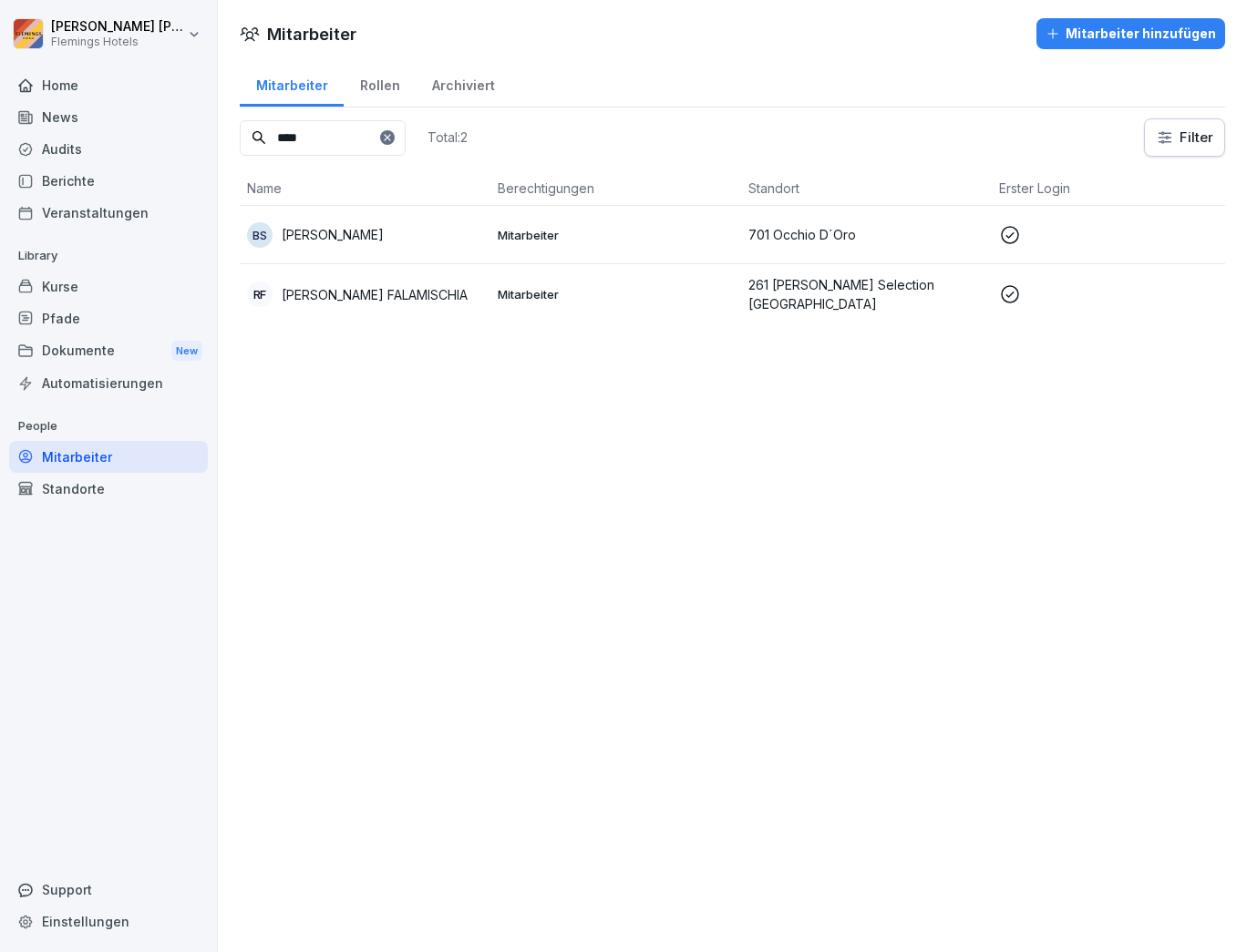
type input "****"
click at [395, 133] on div at bounding box center [387, 137] width 15 height 15
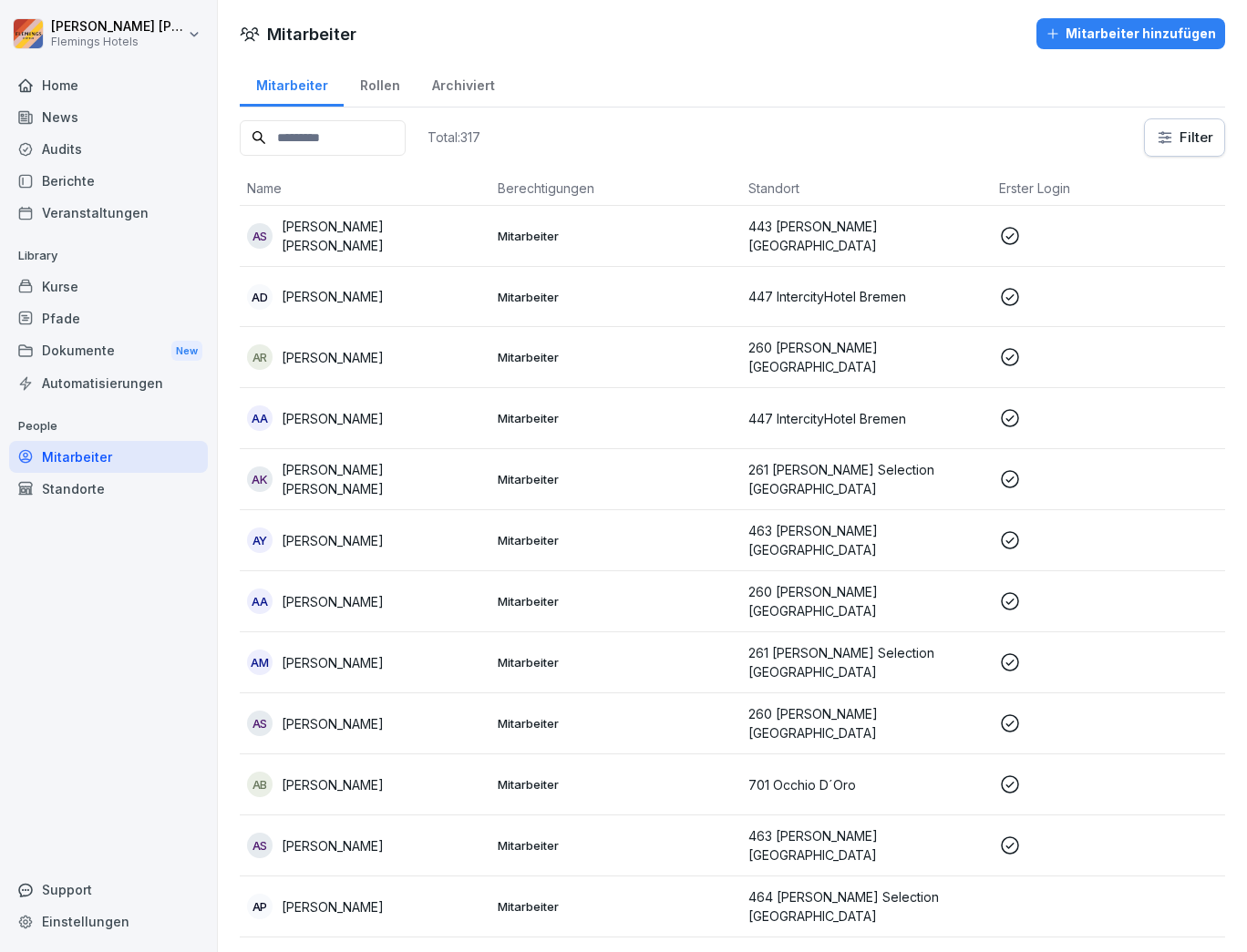
click at [406, 133] on input at bounding box center [322, 138] width 166 height 35
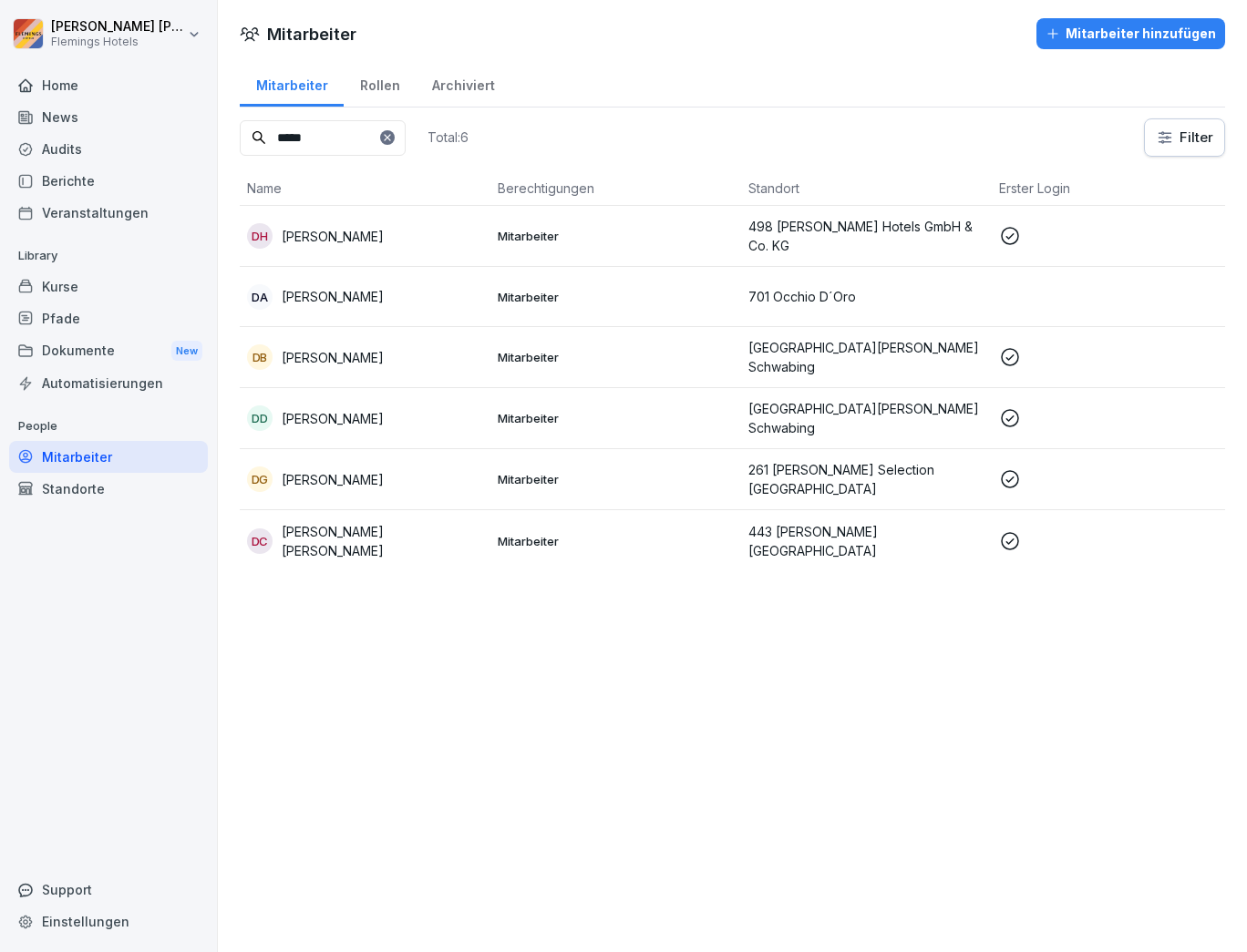
type input "*****"
click at [395, 131] on div at bounding box center [387, 137] width 15 height 15
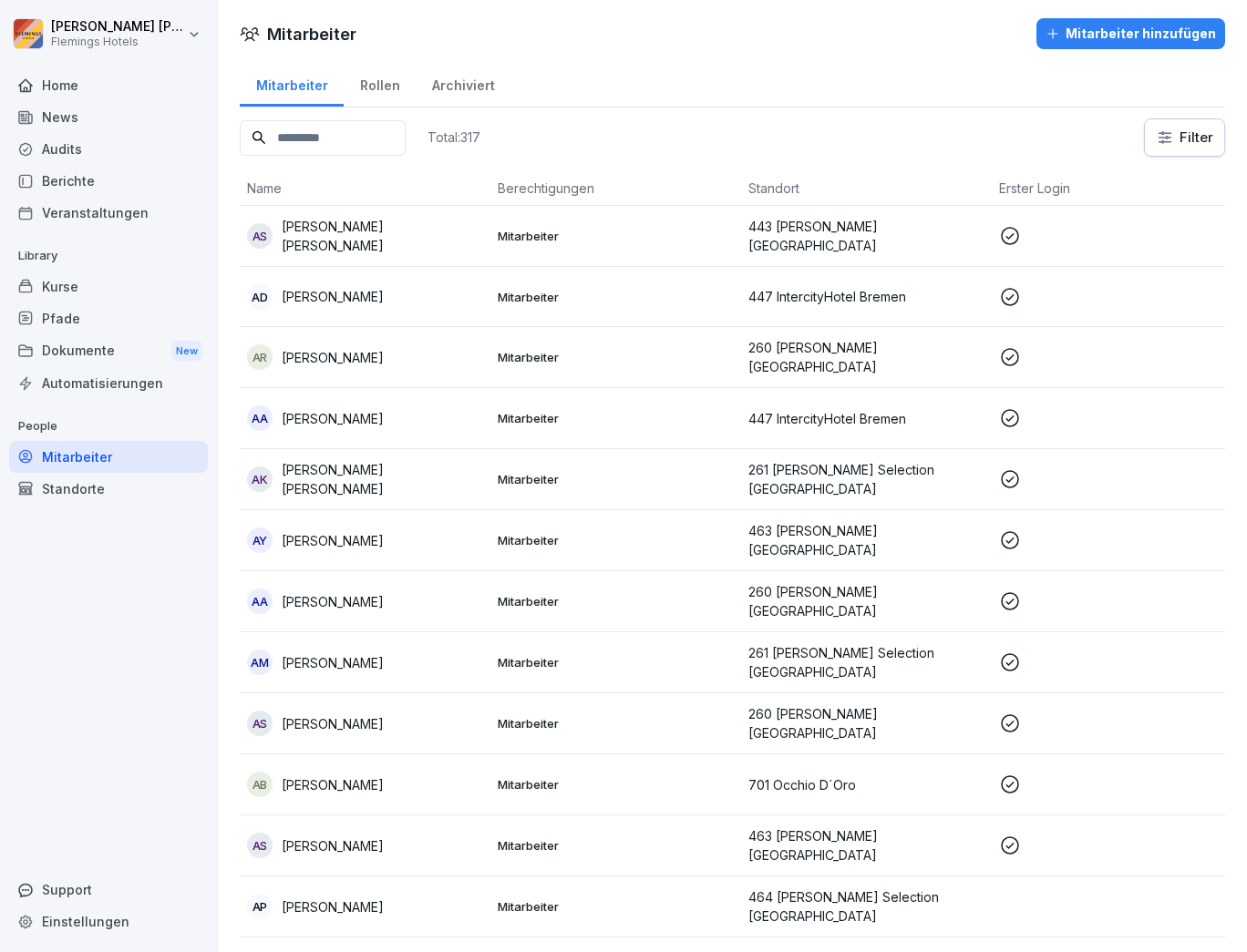
click at [398, 129] on input at bounding box center [322, 138] width 166 height 35
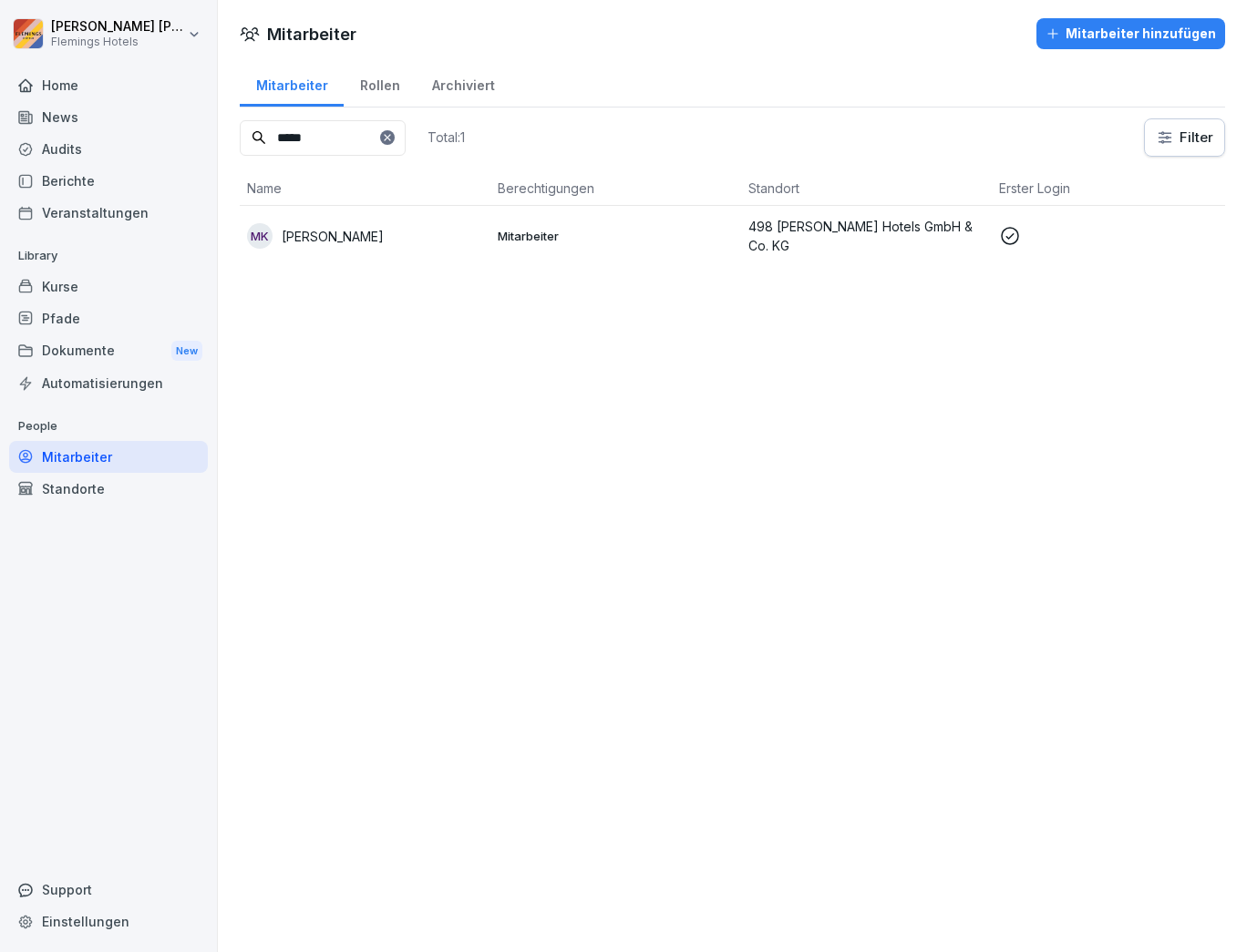
type input "*****"
click at [385, 235] on div "MK Marcus KOLBE" at bounding box center [365, 236] width 236 height 26
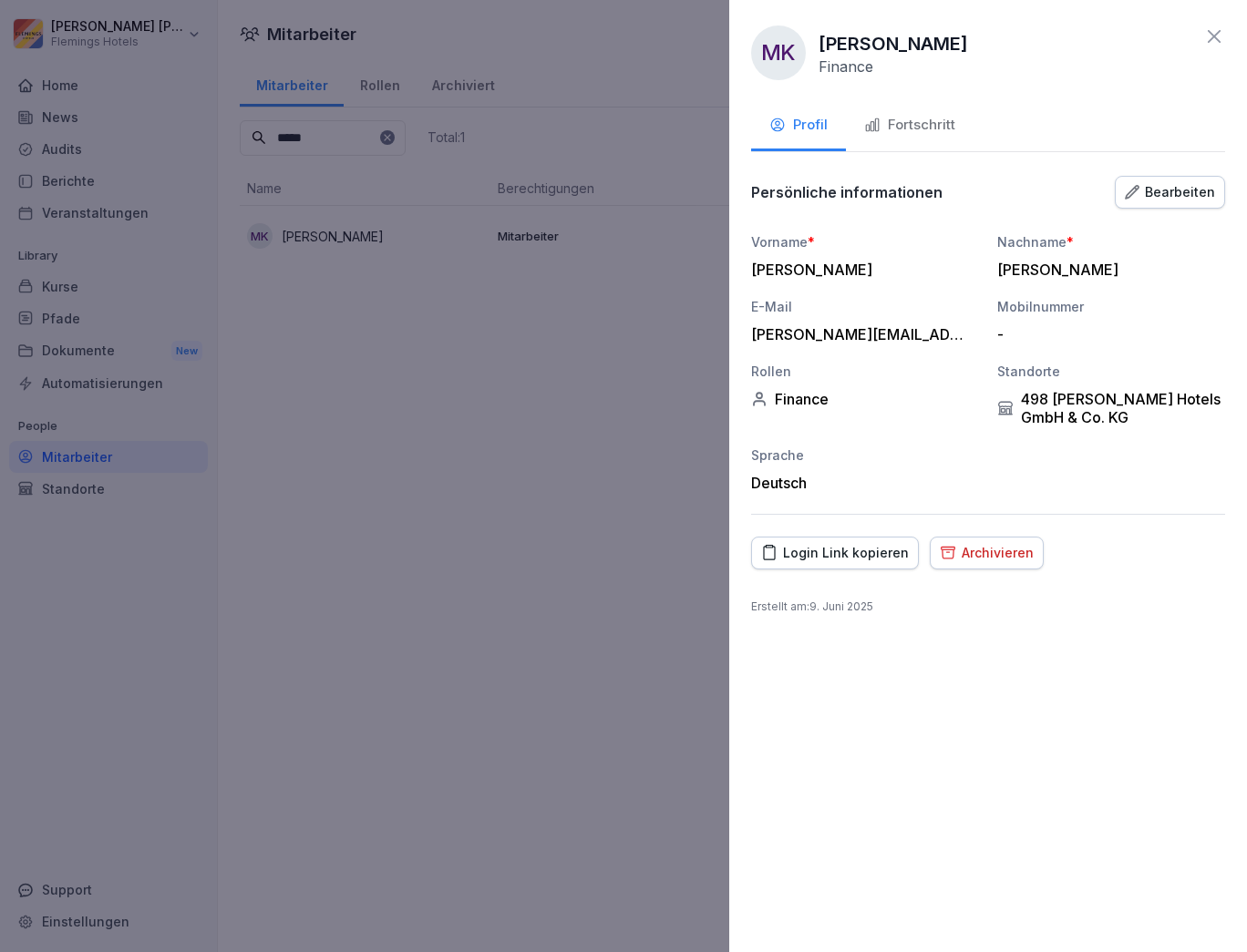
click at [900, 133] on div "Fortschritt" at bounding box center [909, 125] width 91 height 21
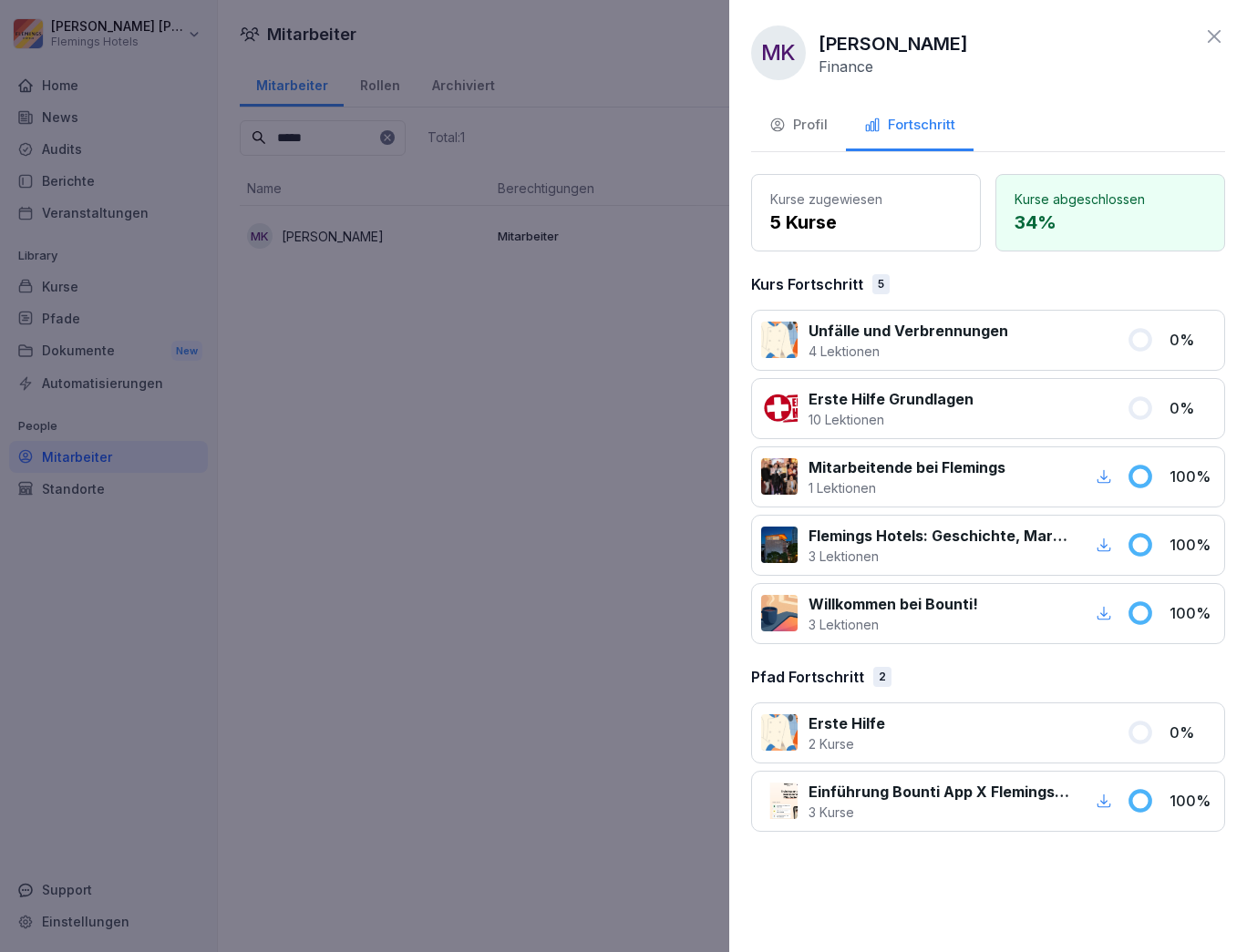
click at [787, 136] on button "Profil" at bounding box center [798, 127] width 95 height 49
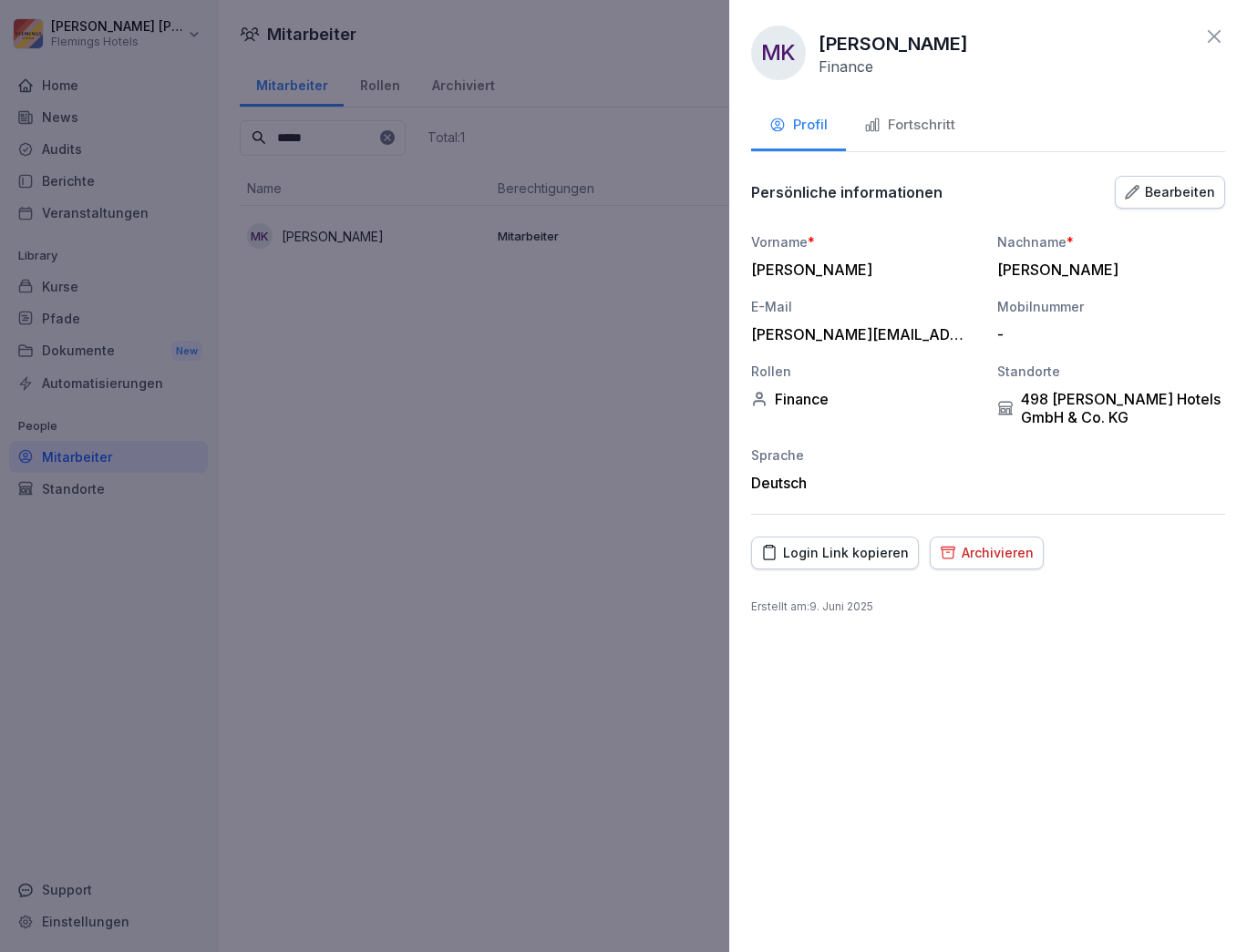
click at [977, 561] on button "Archivieren" at bounding box center [987, 553] width 114 height 32
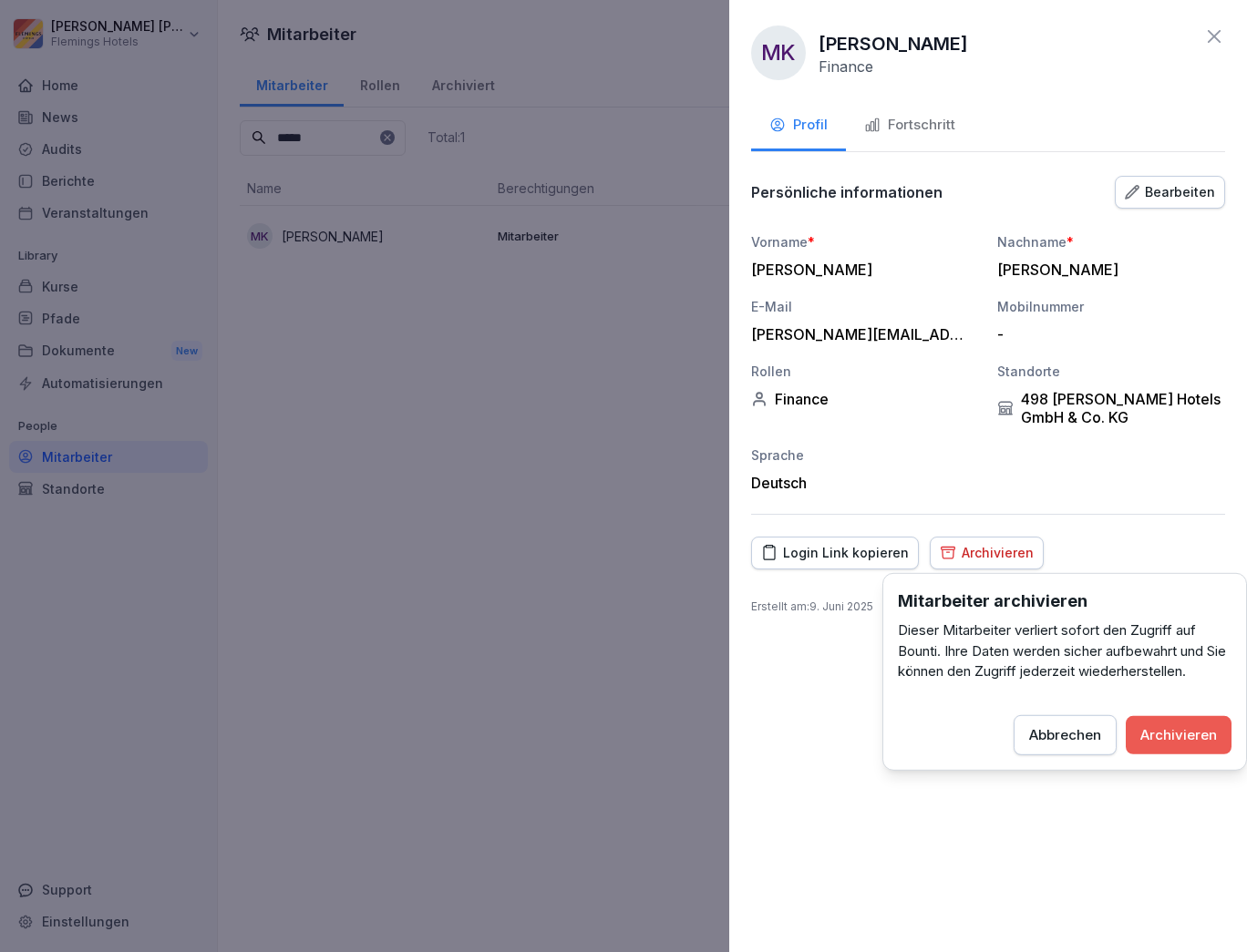
click at [1185, 733] on div "Archivieren" at bounding box center [1178, 734] width 77 height 20
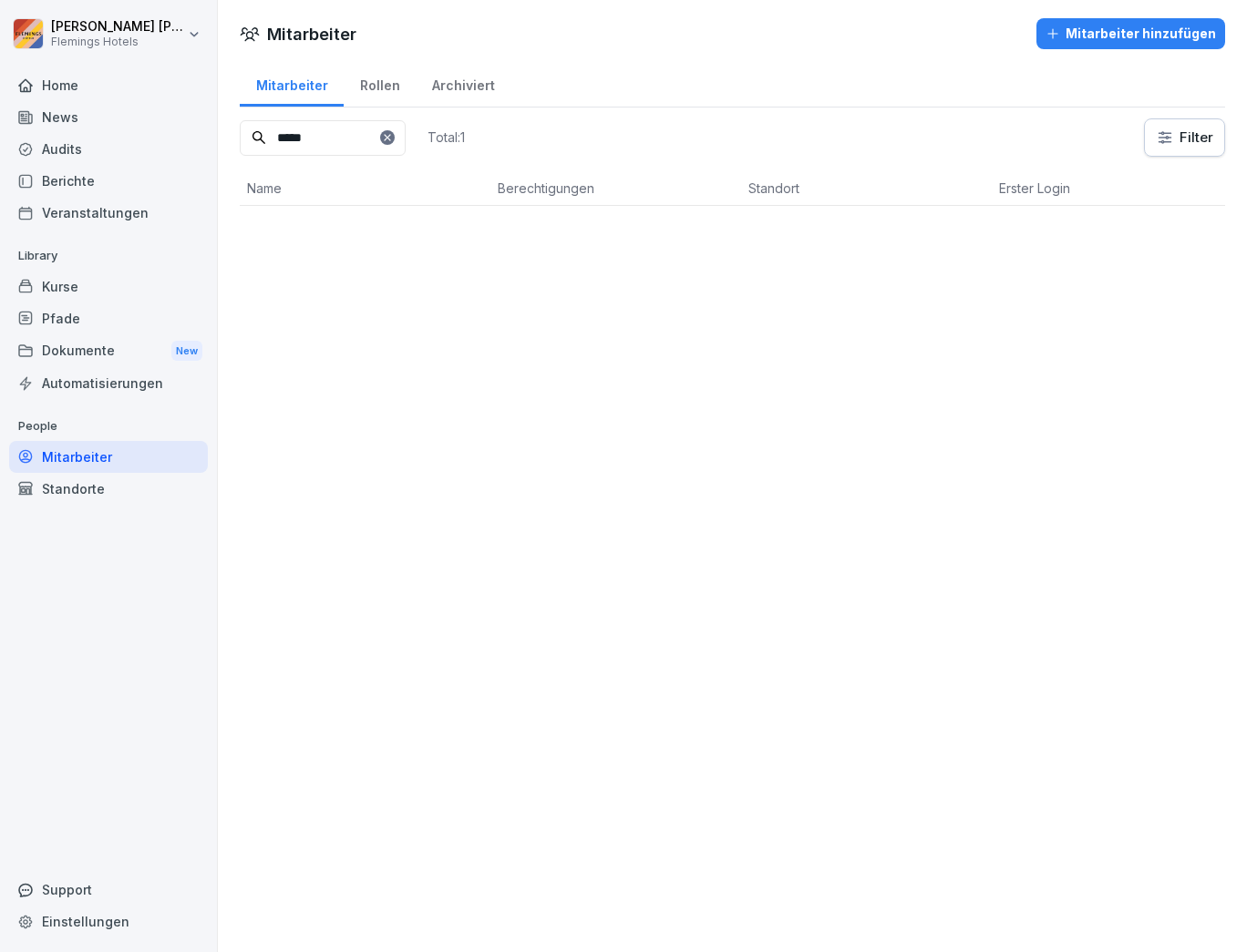
click at [517, 525] on div "Mitarbeiter Mitarbeiter hinzufügen Mitarbeiter Rollen Archiviert ***** Total: 1…" at bounding box center [732, 476] width 1029 height 952
click at [393, 140] on icon at bounding box center [387, 137] width 11 height 11
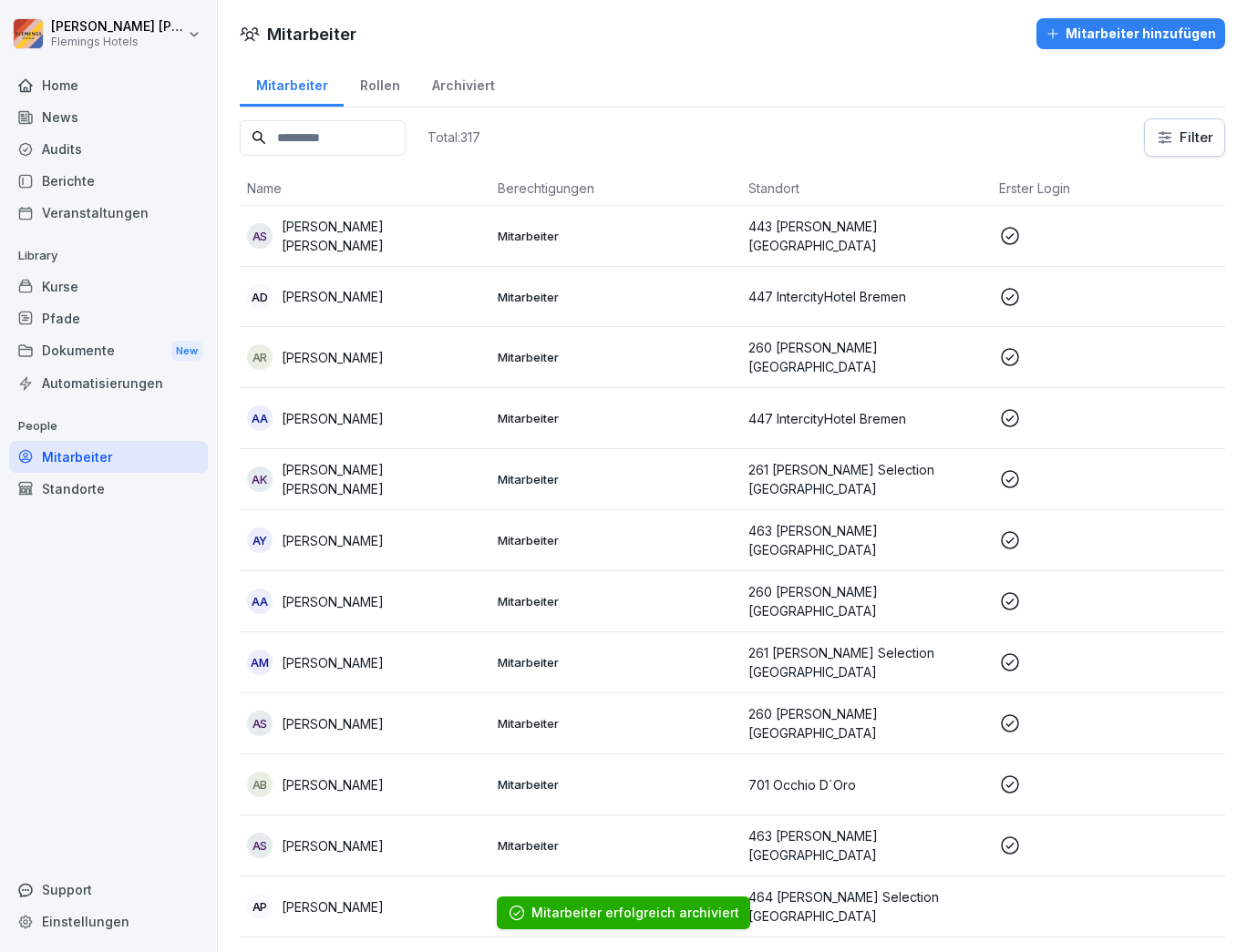
click at [372, 137] on input at bounding box center [322, 138] width 166 height 35
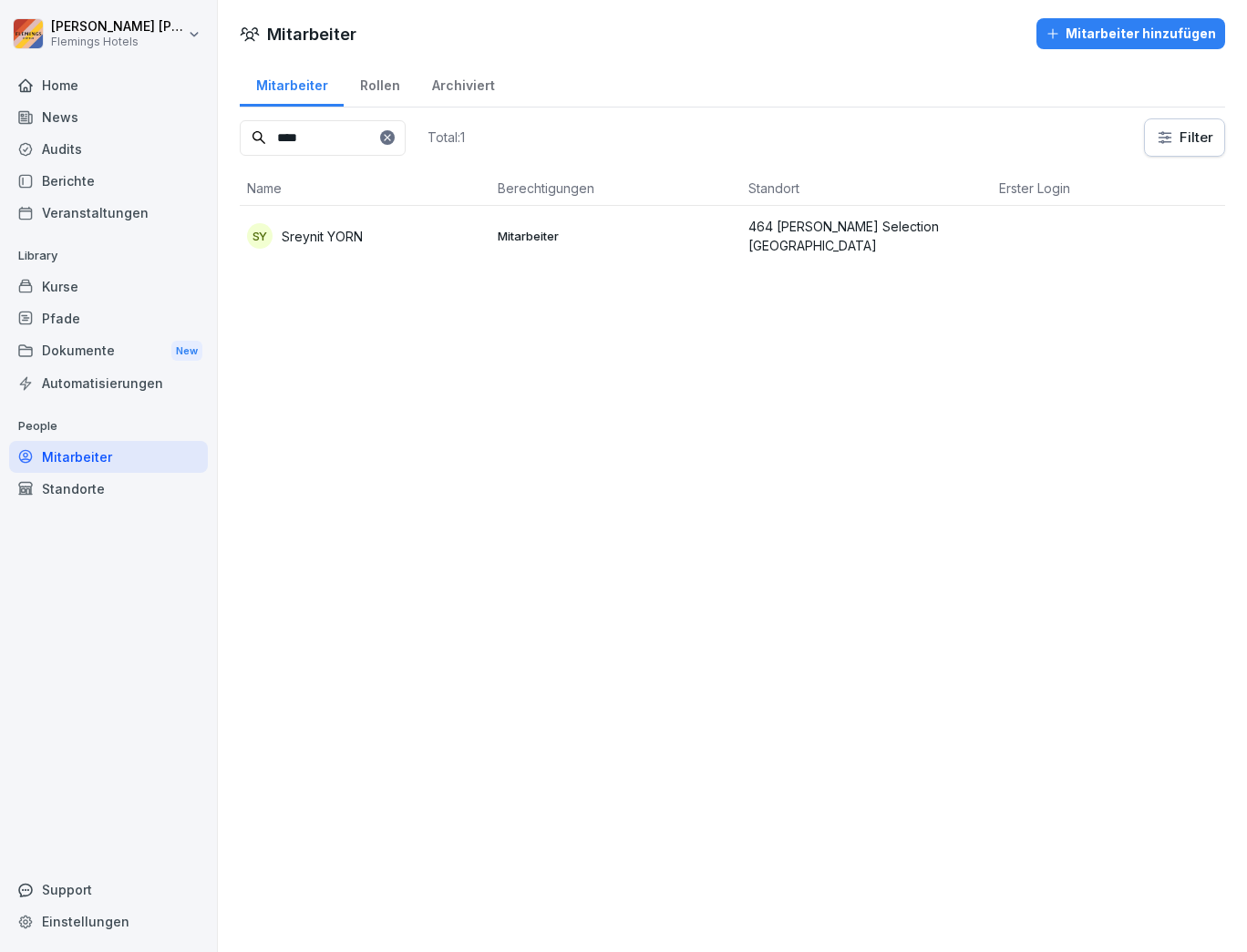
type input "****"
click at [422, 233] on div "SY Sreynit YORN" at bounding box center [365, 236] width 236 height 26
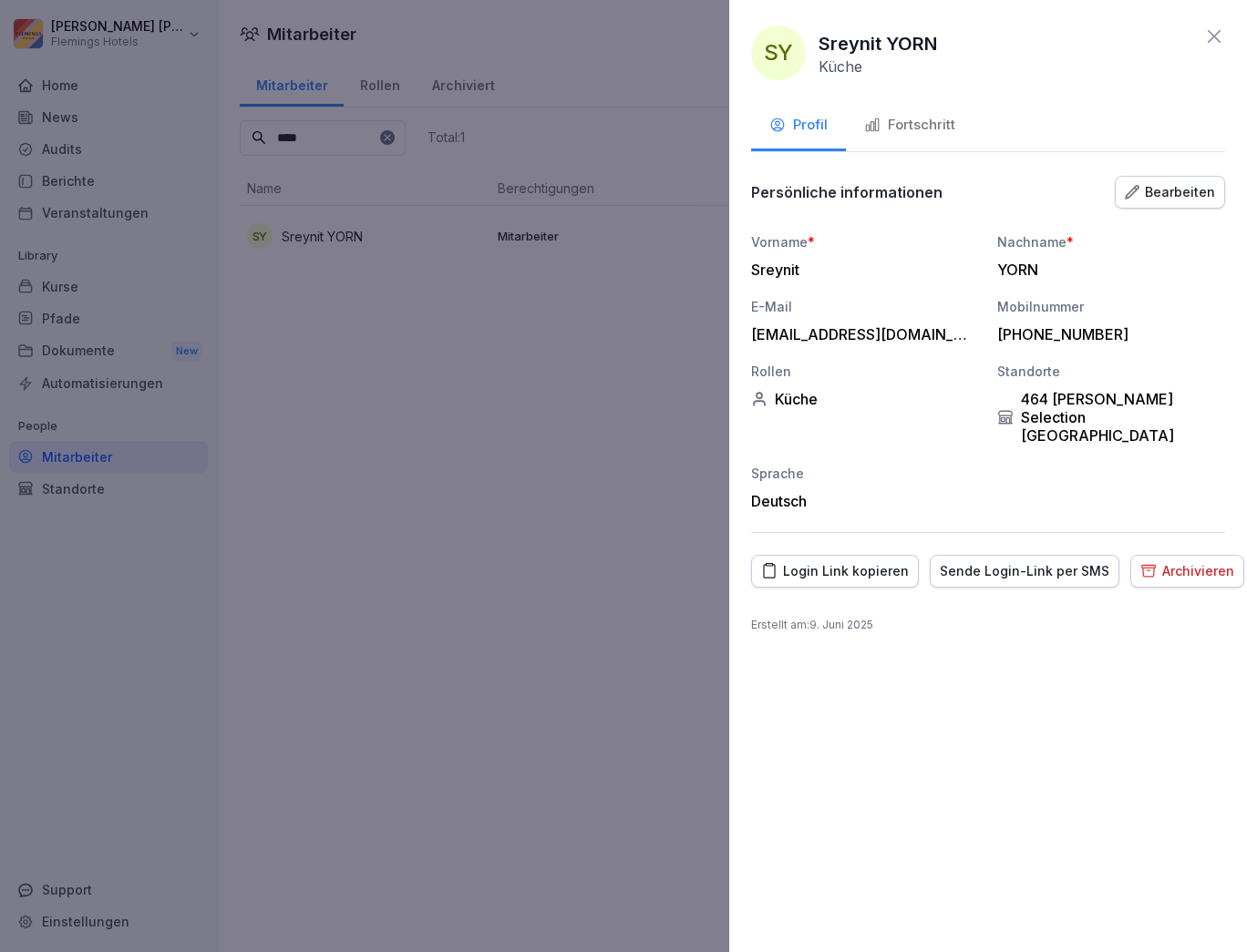
click at [1189, 555] on button "Archivieren" at bounding box center [1187, 570] width 114 height 32
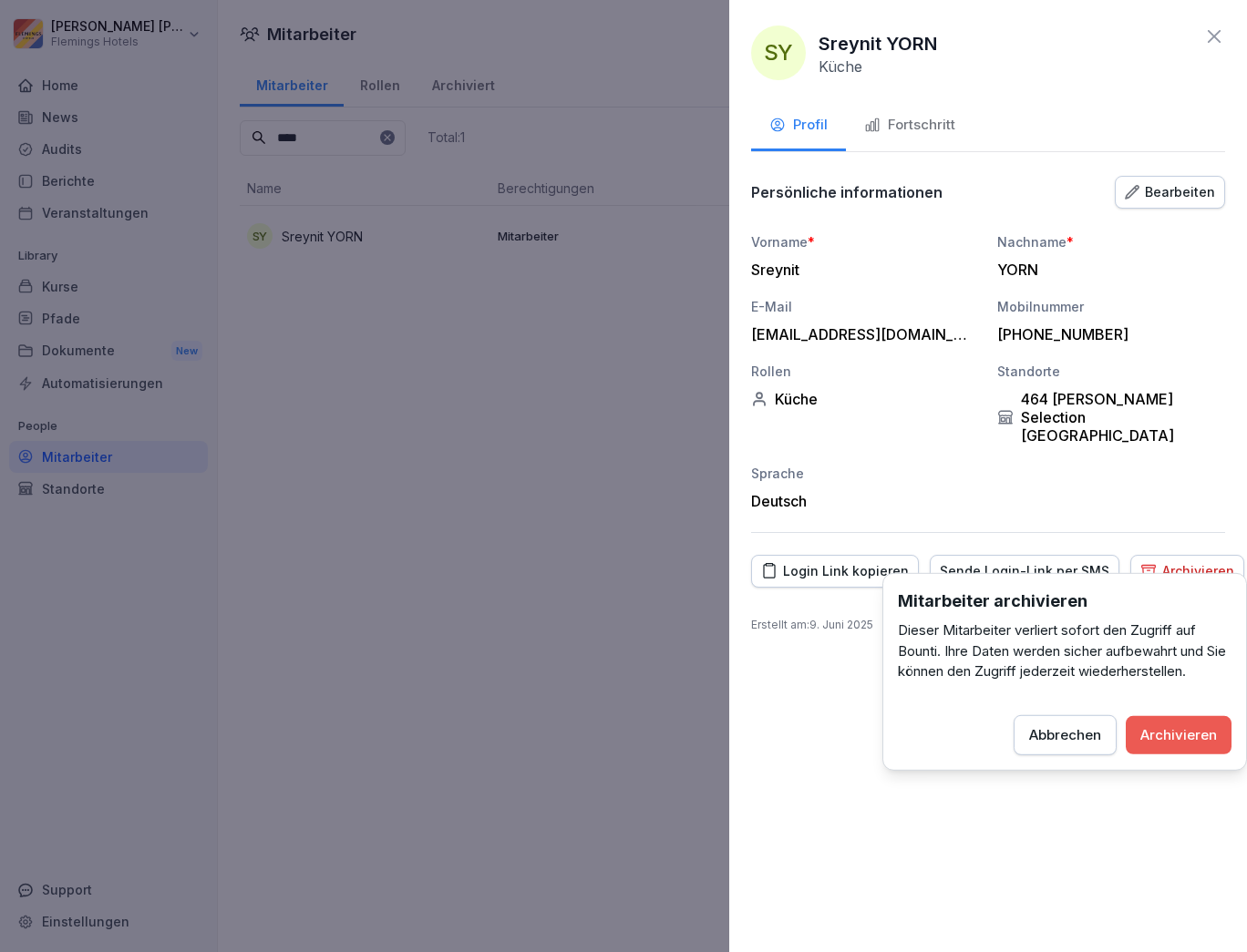
click at [1193, 741] on div "Archivieren" at bounding box center [1178, 734] width 77 height 20
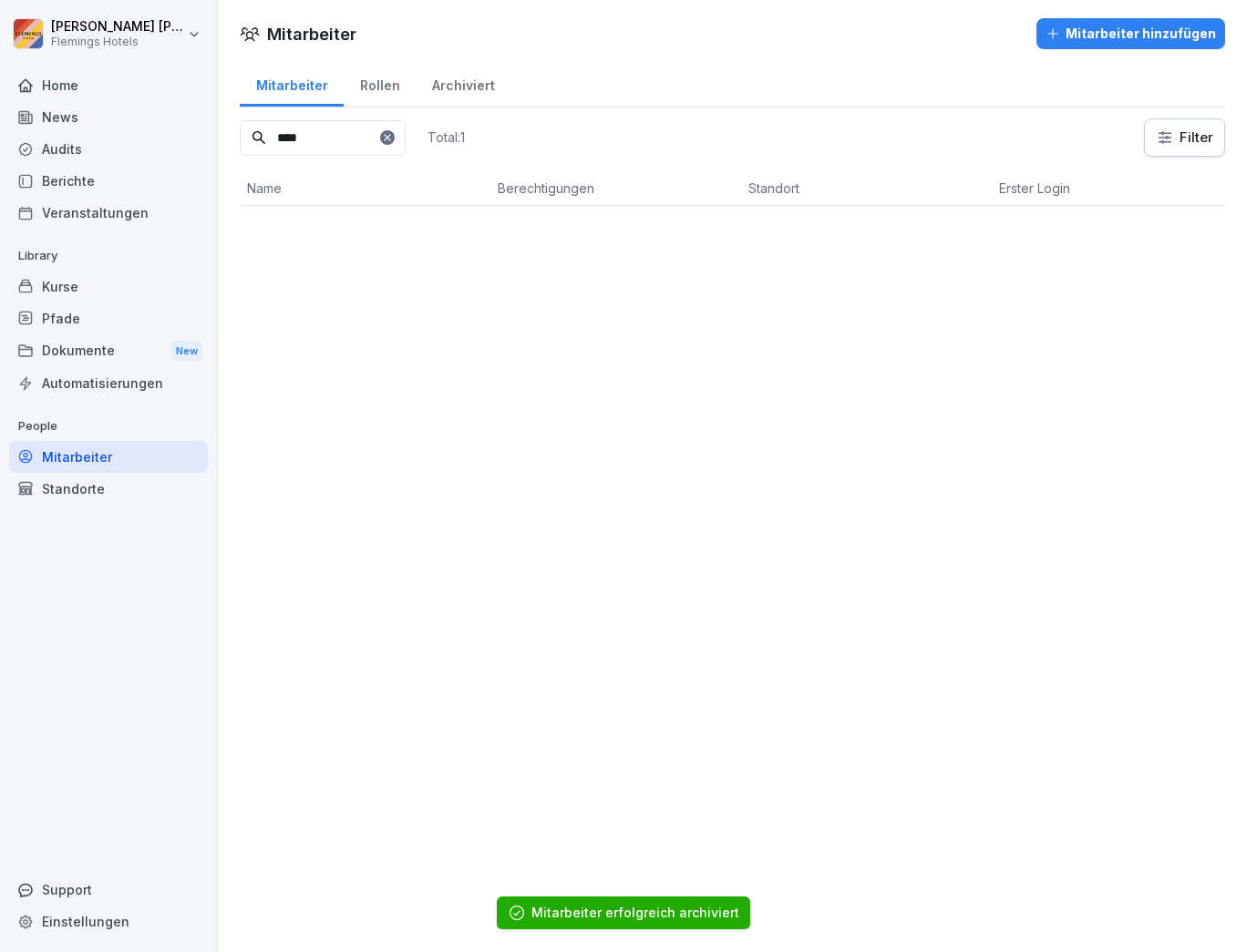
click at [406, 136] on input "****" at bounding box center [322, 138] width 166 height 35
click at [406, 129] on input "****" at bounding box center [322, 138] width 166 height 35
click at [390, 134] on icon at bounding box center [387, 136] width 6 height 6
click at [359, 138] on input at bounding box center [322, 138] width 166 height 35
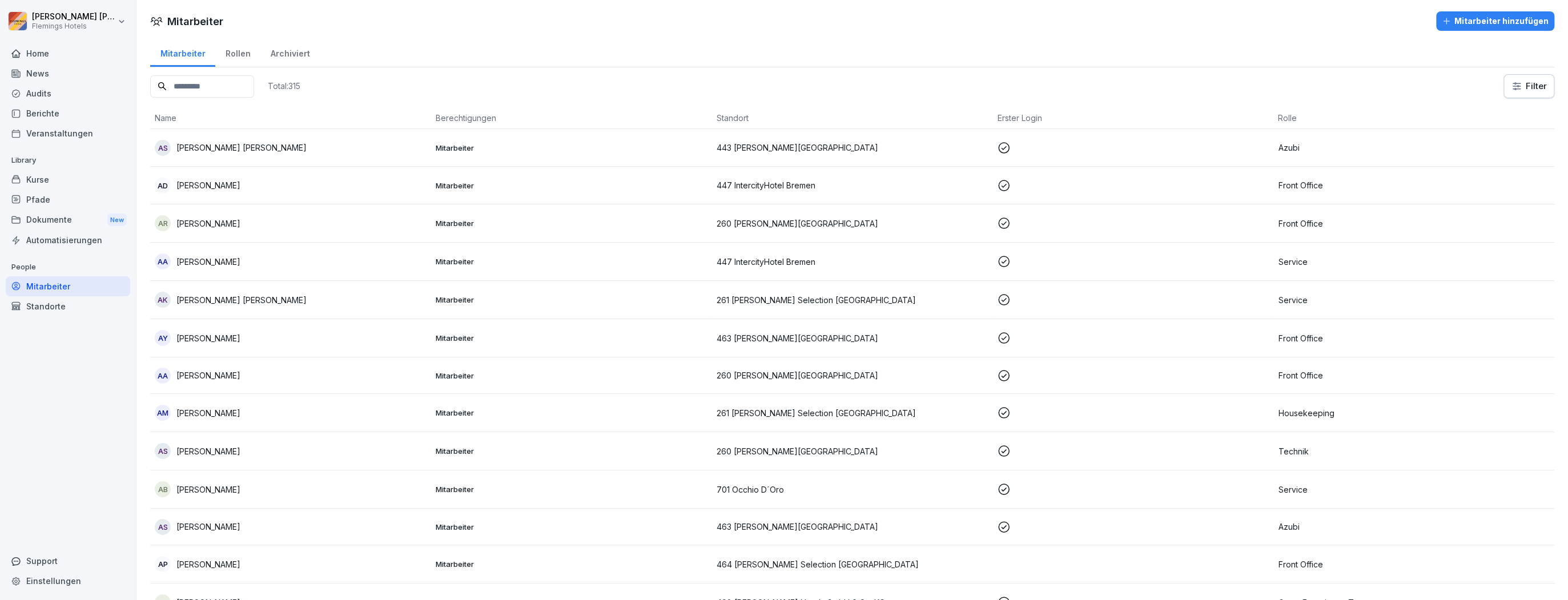
click at [32, 51] on div "Home" at bounding box center [68, 54] width 124 height 20
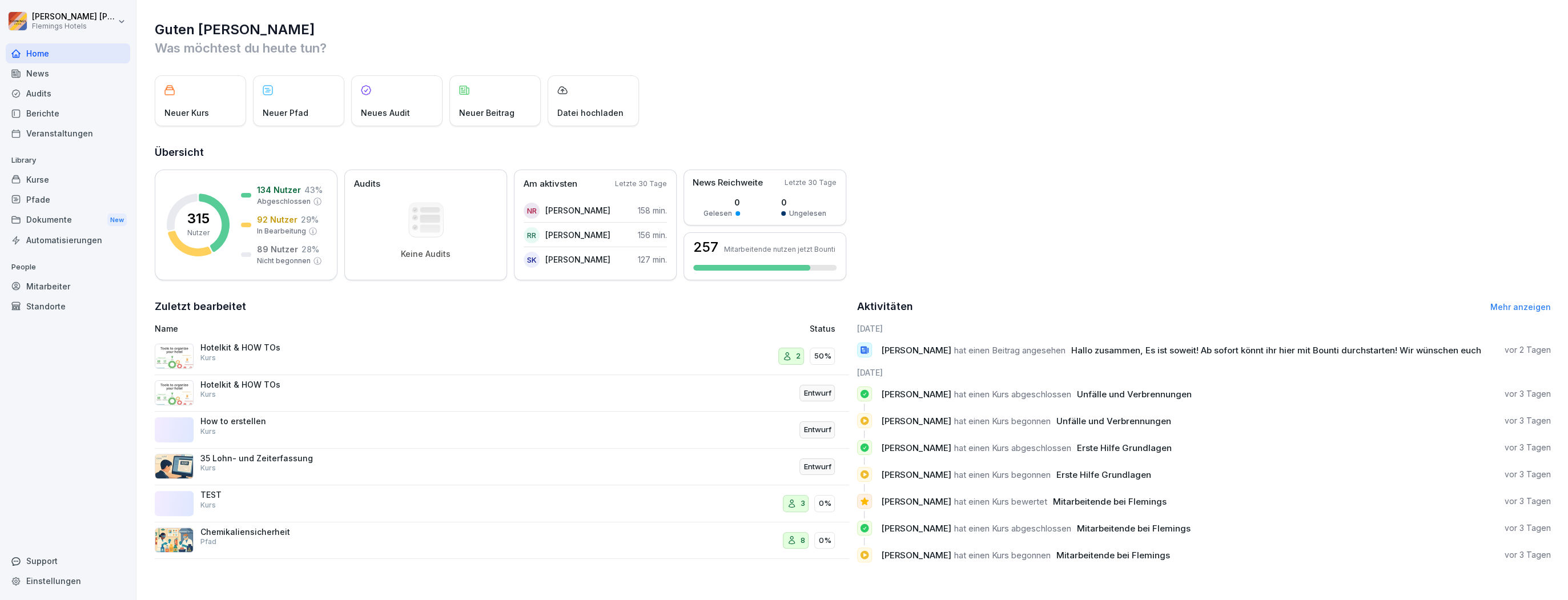
click at [82, 217] on div "Dokumente New" at bounding box center [68, 220] width 124 height 21
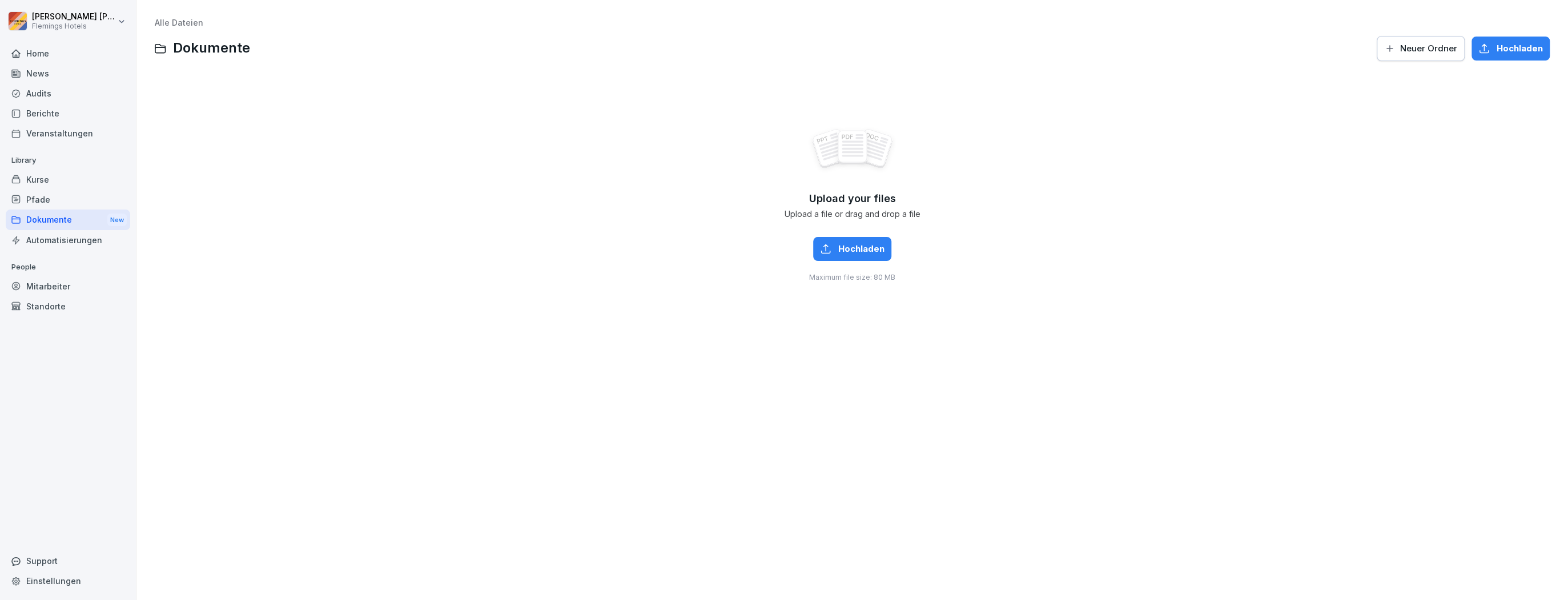
click at [48, 110] on div "Berichte" at bounding box center [68, 113] width 124 height 20
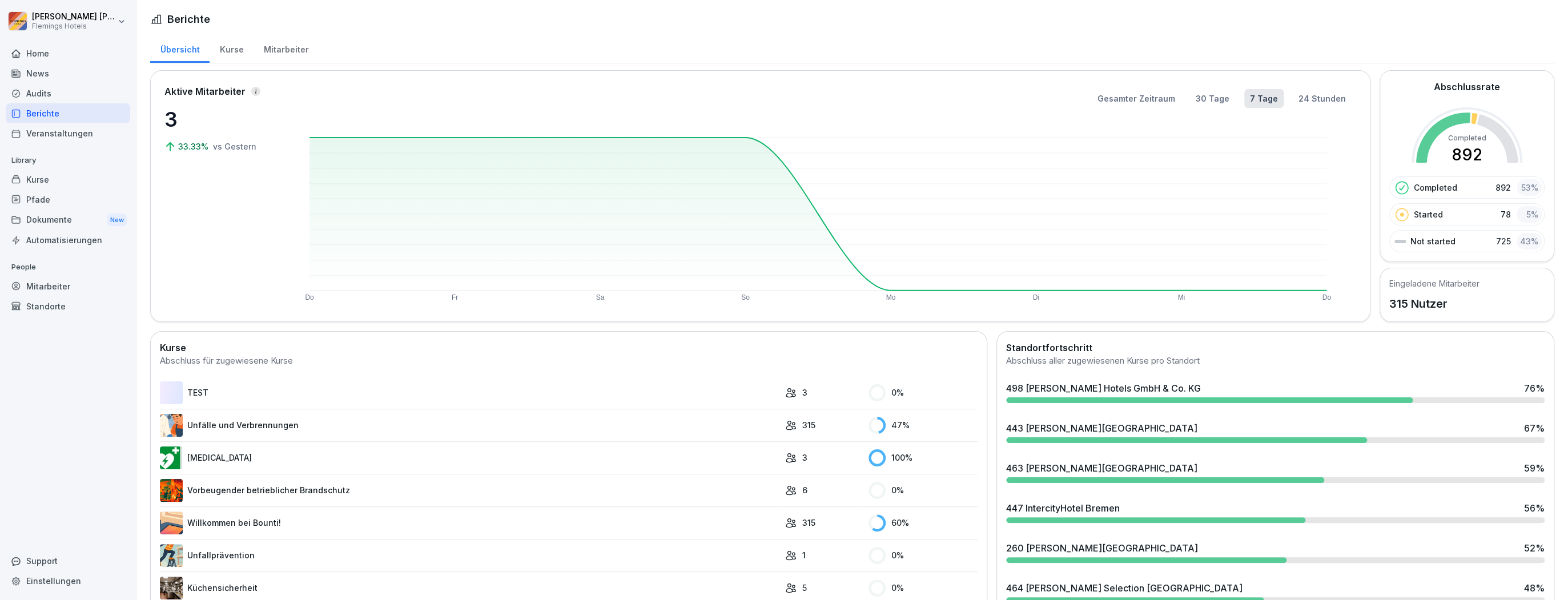
click at [266, 53] on div "Mitarbeiter" at bounding box center [286, 48] width 65 height 29
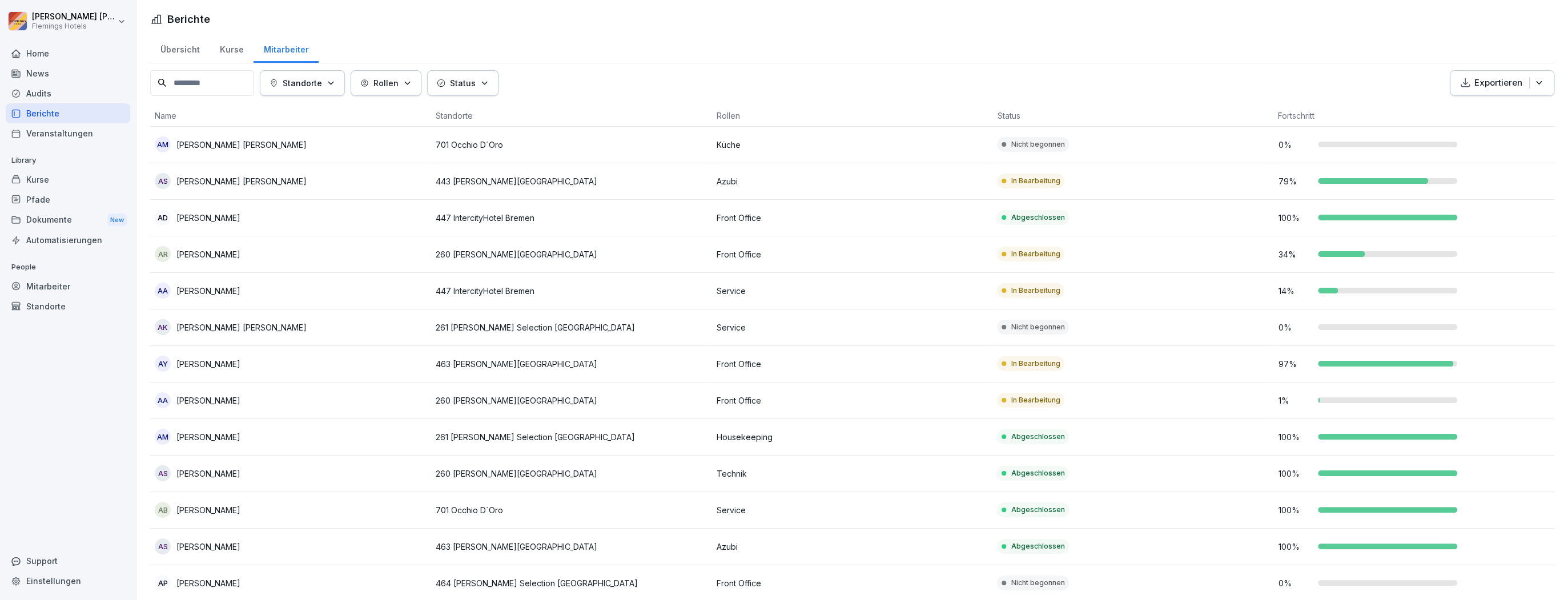
click at [207, 90] on input at bounding box center [202, 83] width 104 height 26
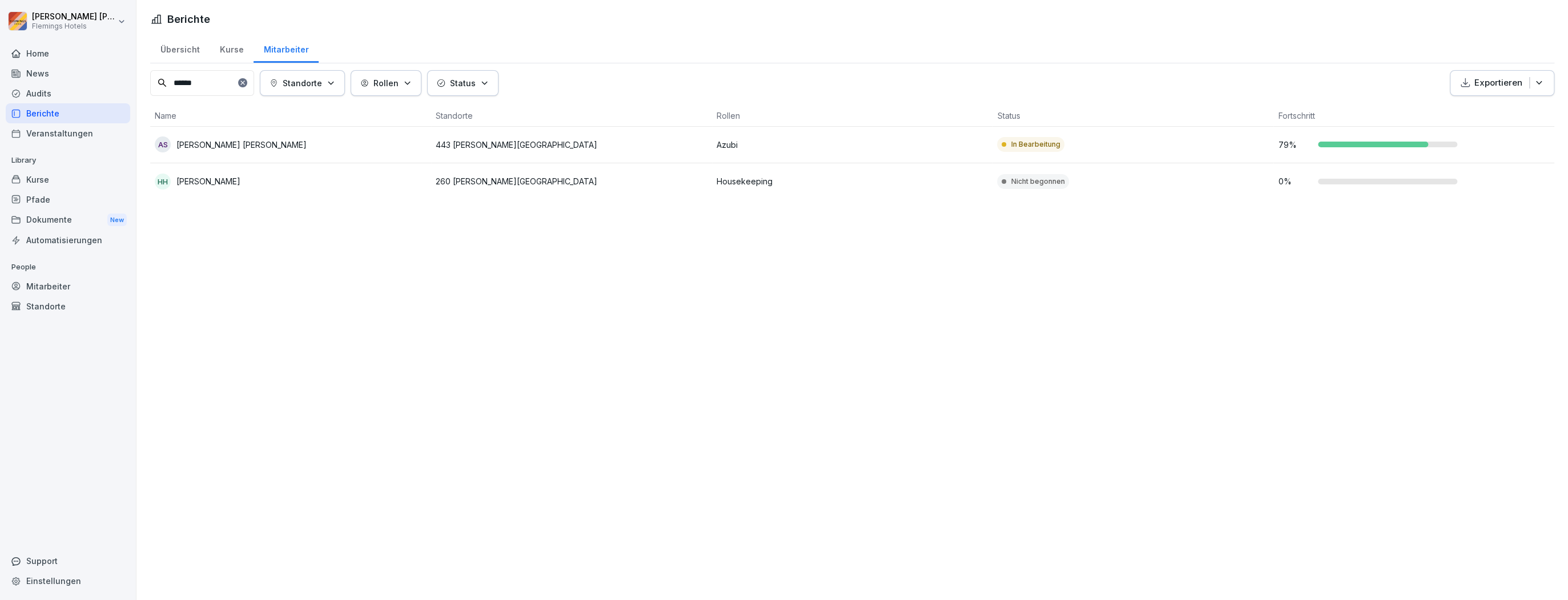
type input "******"
click at [235, 186] on p "[PERSON_NAME]" at bounding box center [209, 181] width 64 height 12
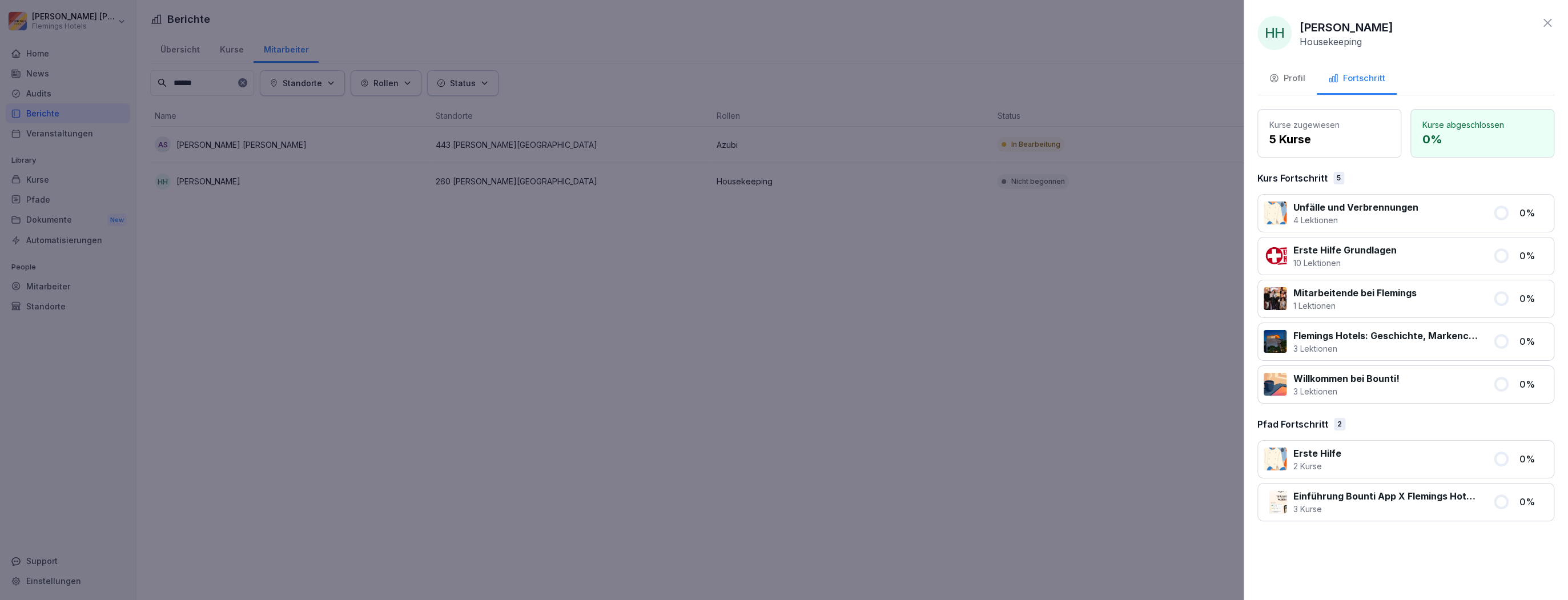
click at [1290, 69] on button "Profil" at bounding box center [1287, 79] width 60 height 31
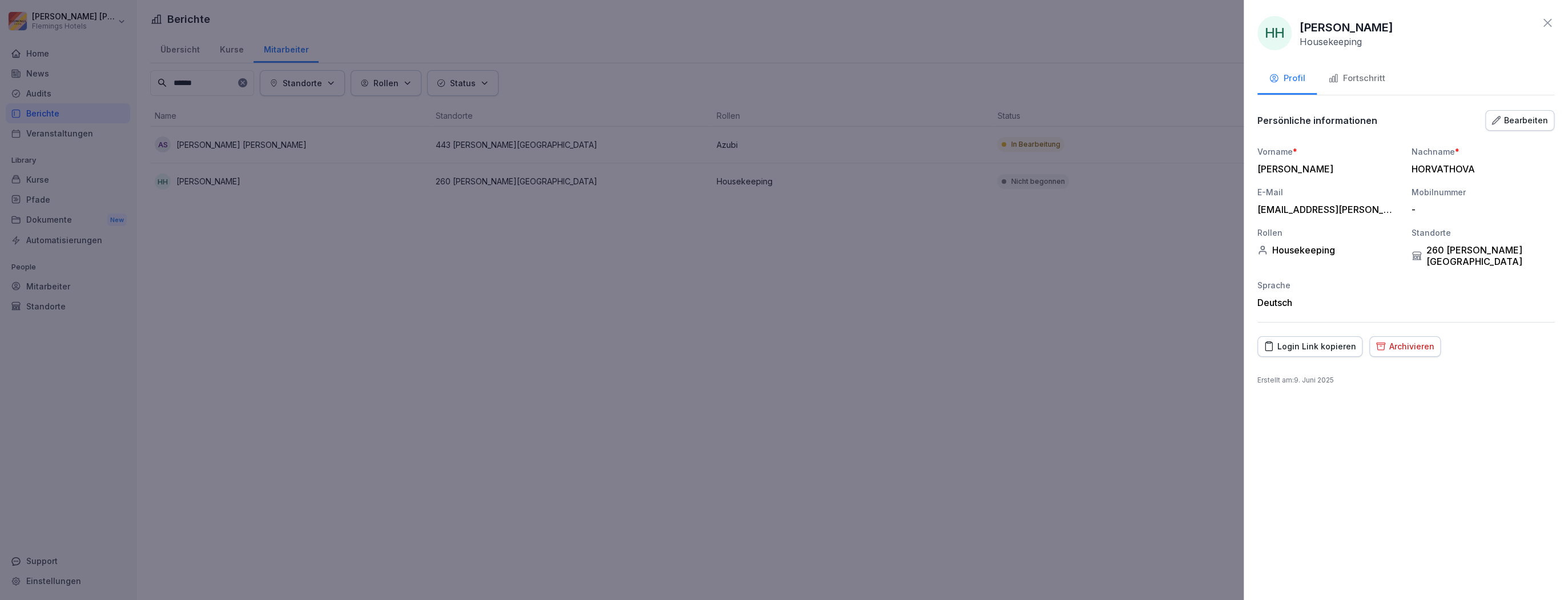
click at [1330, 69] on button "Fortschritt" at bounding box center [1357, 79] width 80 height 31
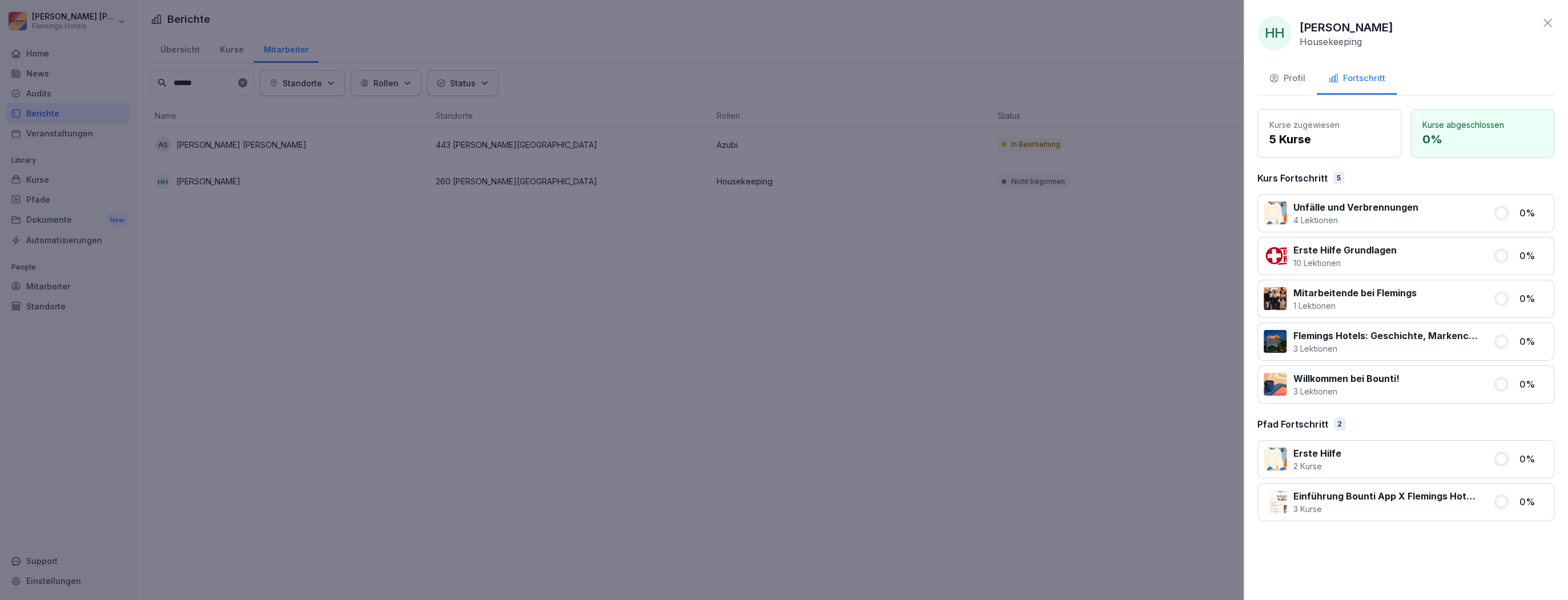
click at [933, 439] on div at bounding box center [784, 300] width 1568 height 600
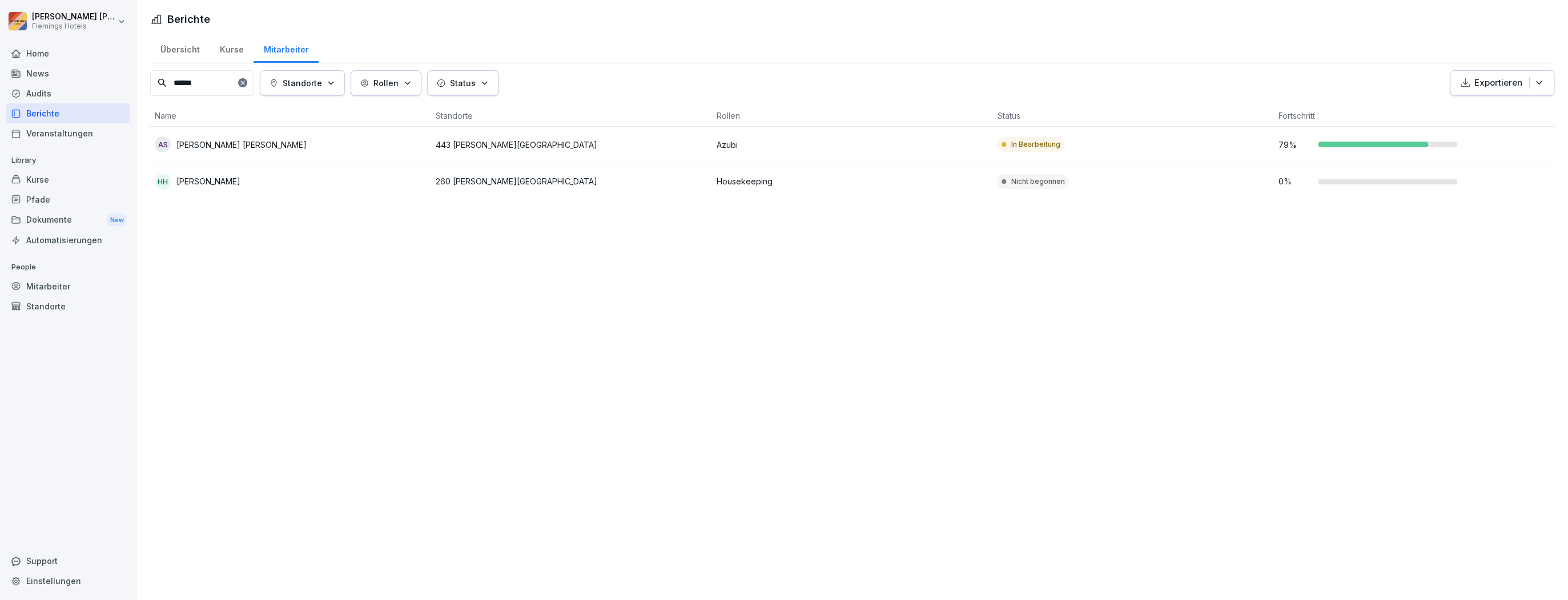
click at [246, 84] on icon at bounding box center [242, 82] width 7 height 7
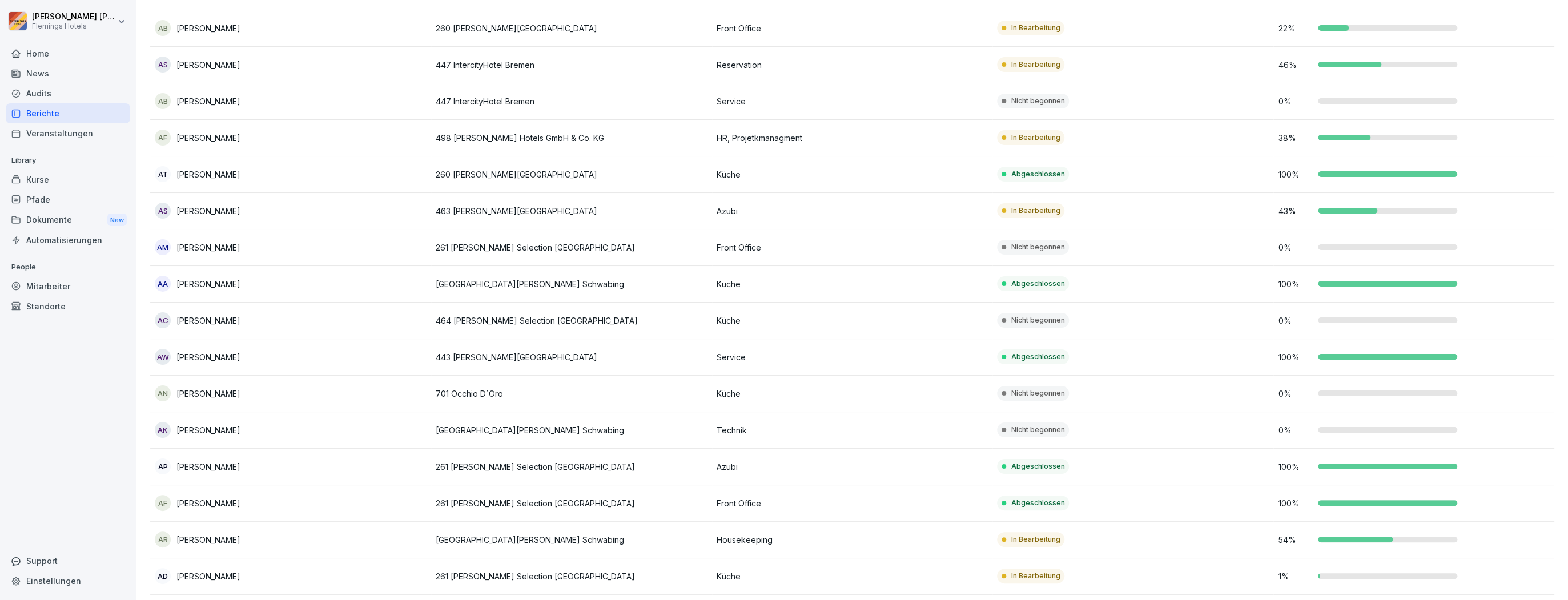
scroll to position [639, 0]
